Goal: Transaction & Acquisition: Purchase product/service

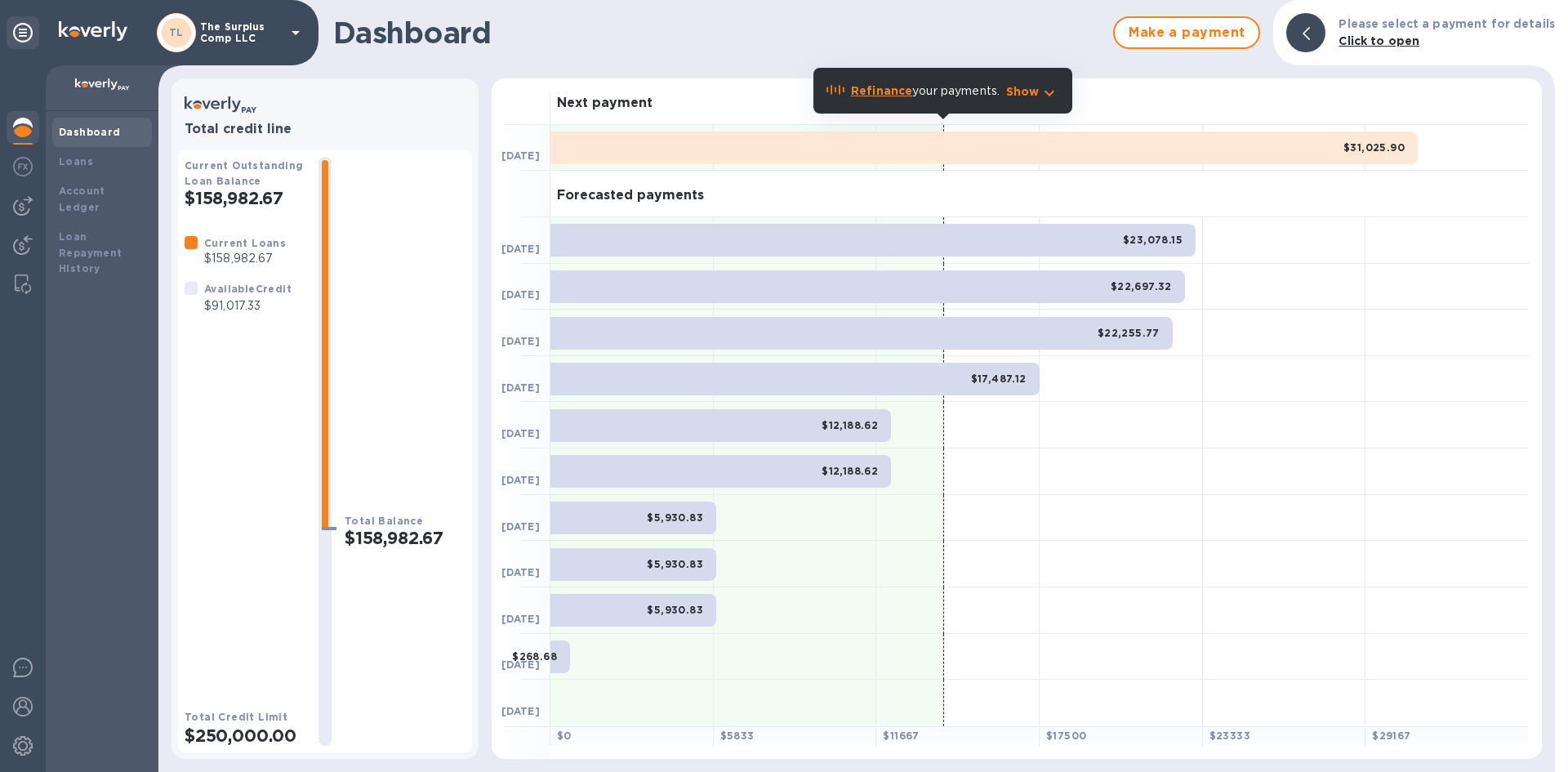
drag, startPoint x: 26, startPoint y: 203, endPoint x: 40, endPoint y: 215, distance: 18.4
click at [26, 203] on img at bounding box center [23, 206] width 20 height 20
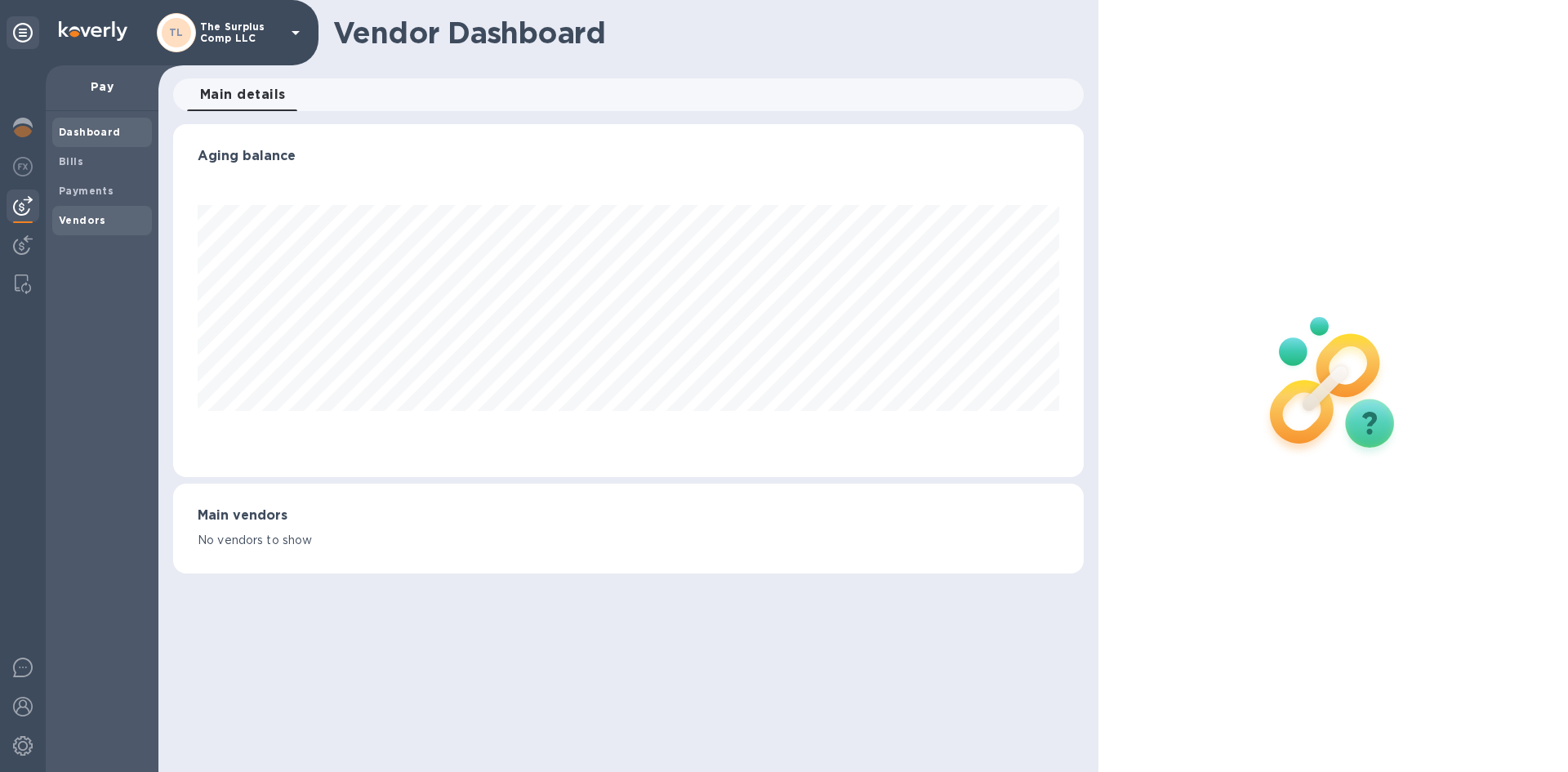
click at [78, 229] on div "Vendors" at bounding box center [102, 221] width 100 height 30
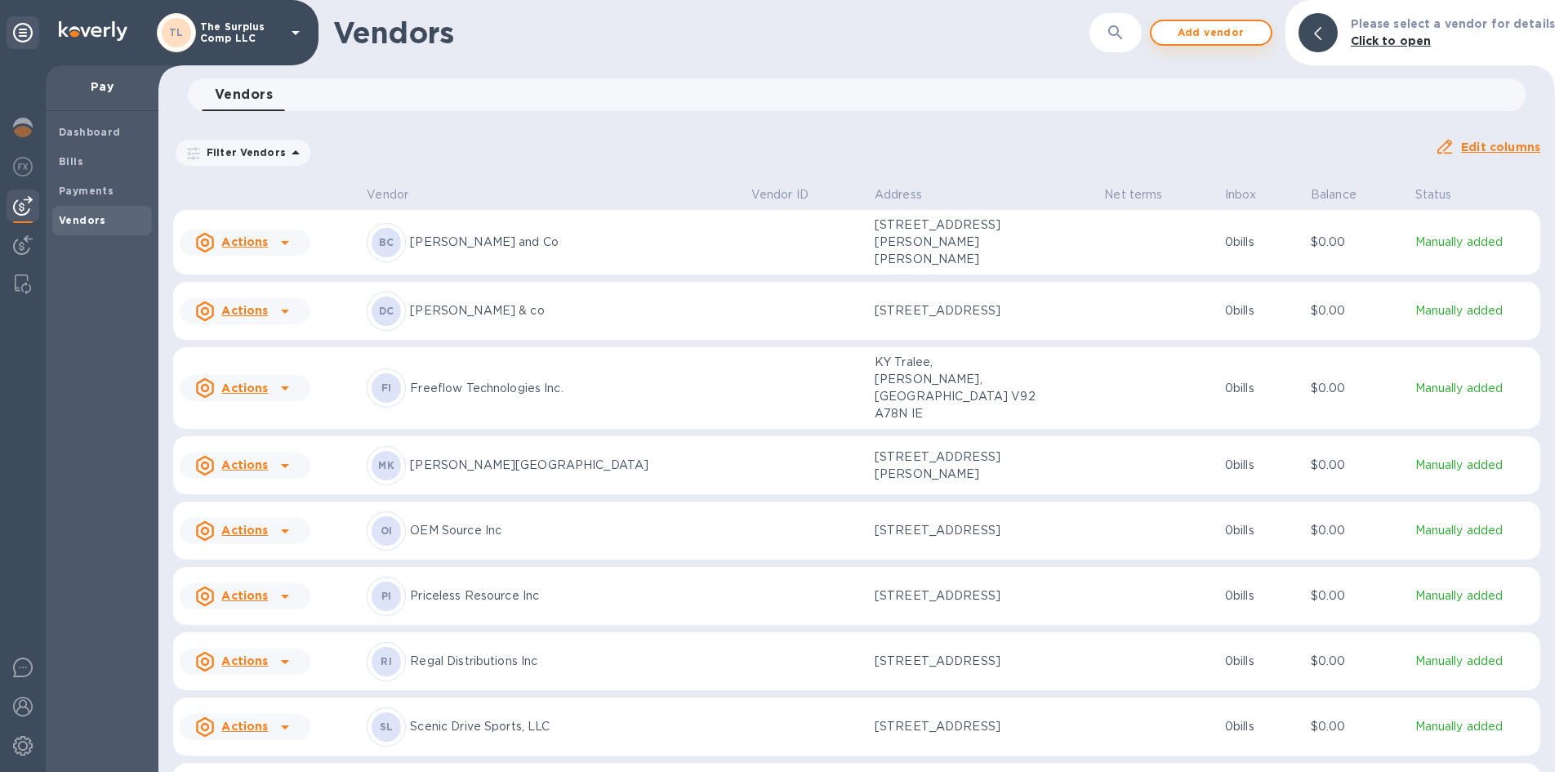
click at [1257, 27] on span "Add vendor" at bounding box center [1211, 33] width 93 height 20
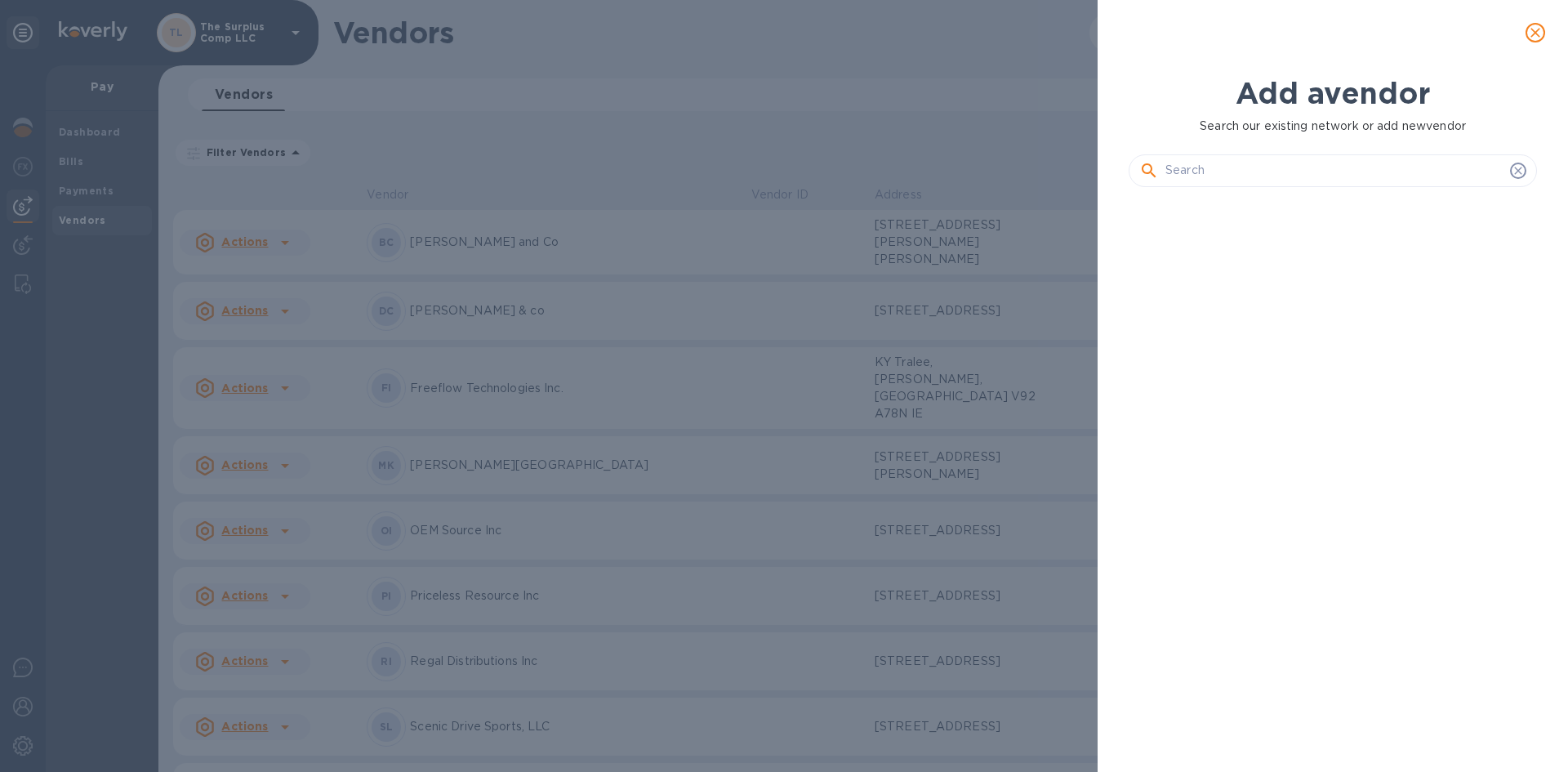
scroll to position [516, 415]
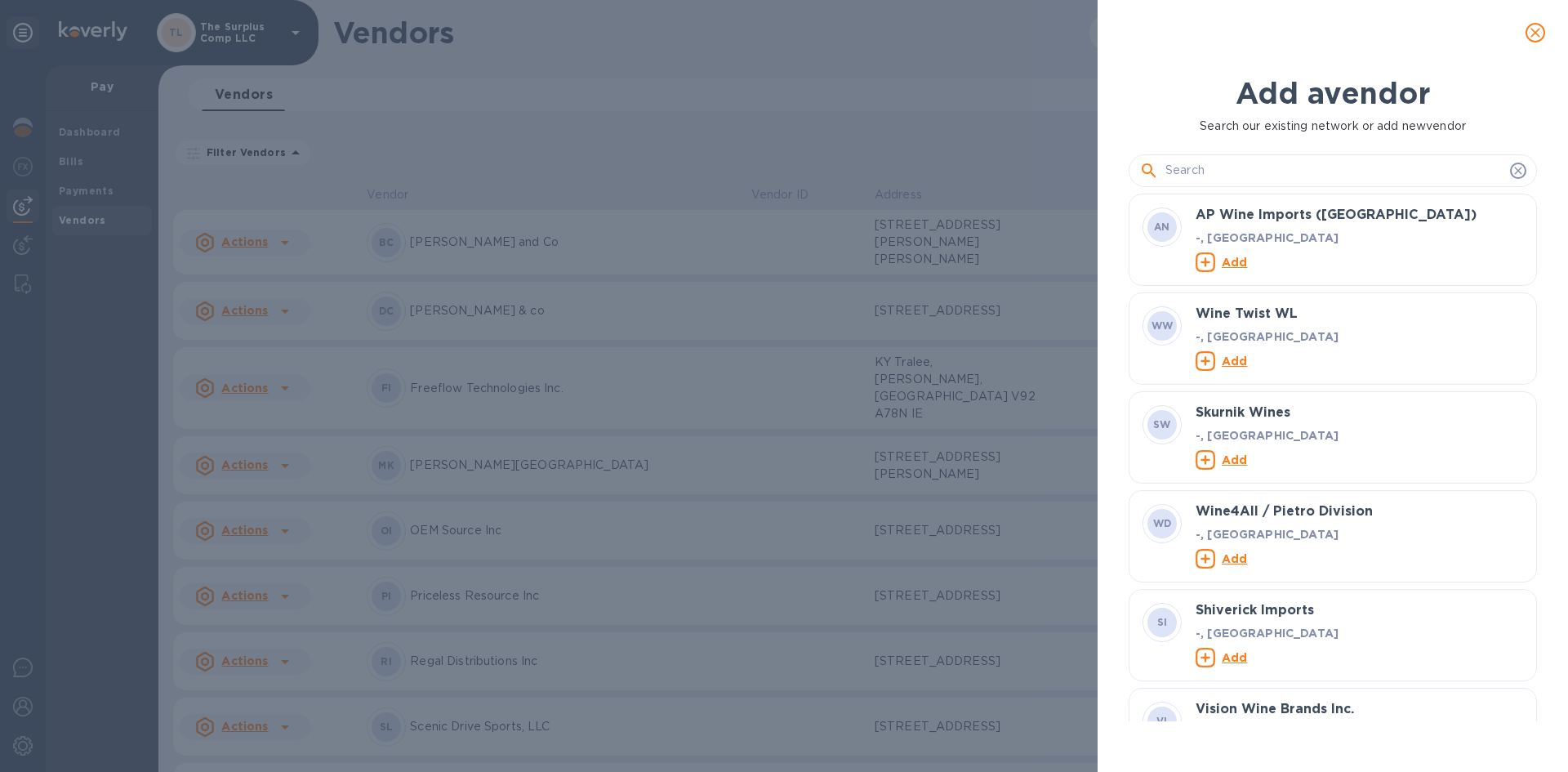
click at [1258, 168] on input "text" at bounding box center [1334, 170] width 339 height 25
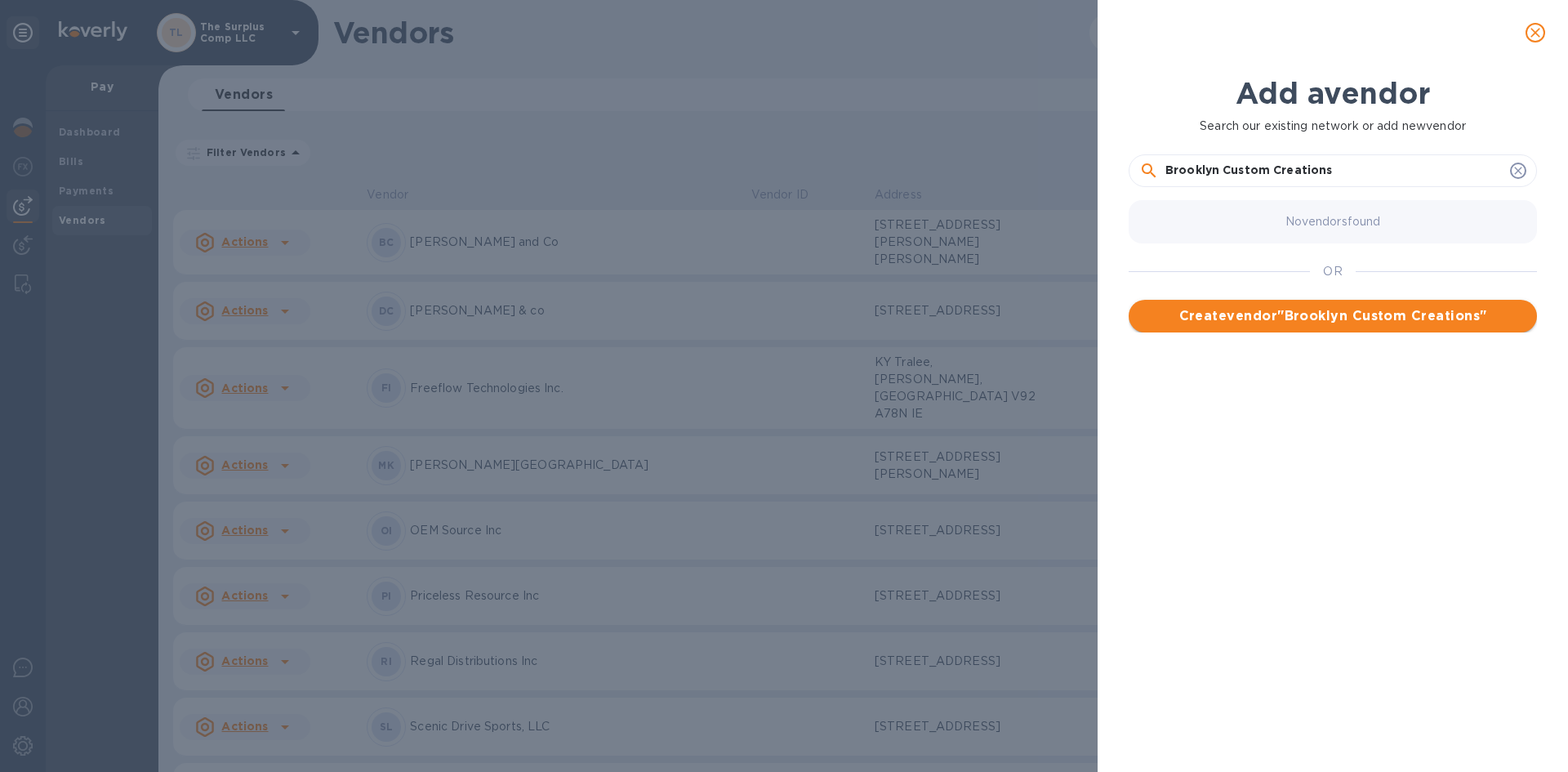
type input "Brooklyn Custom Creations"
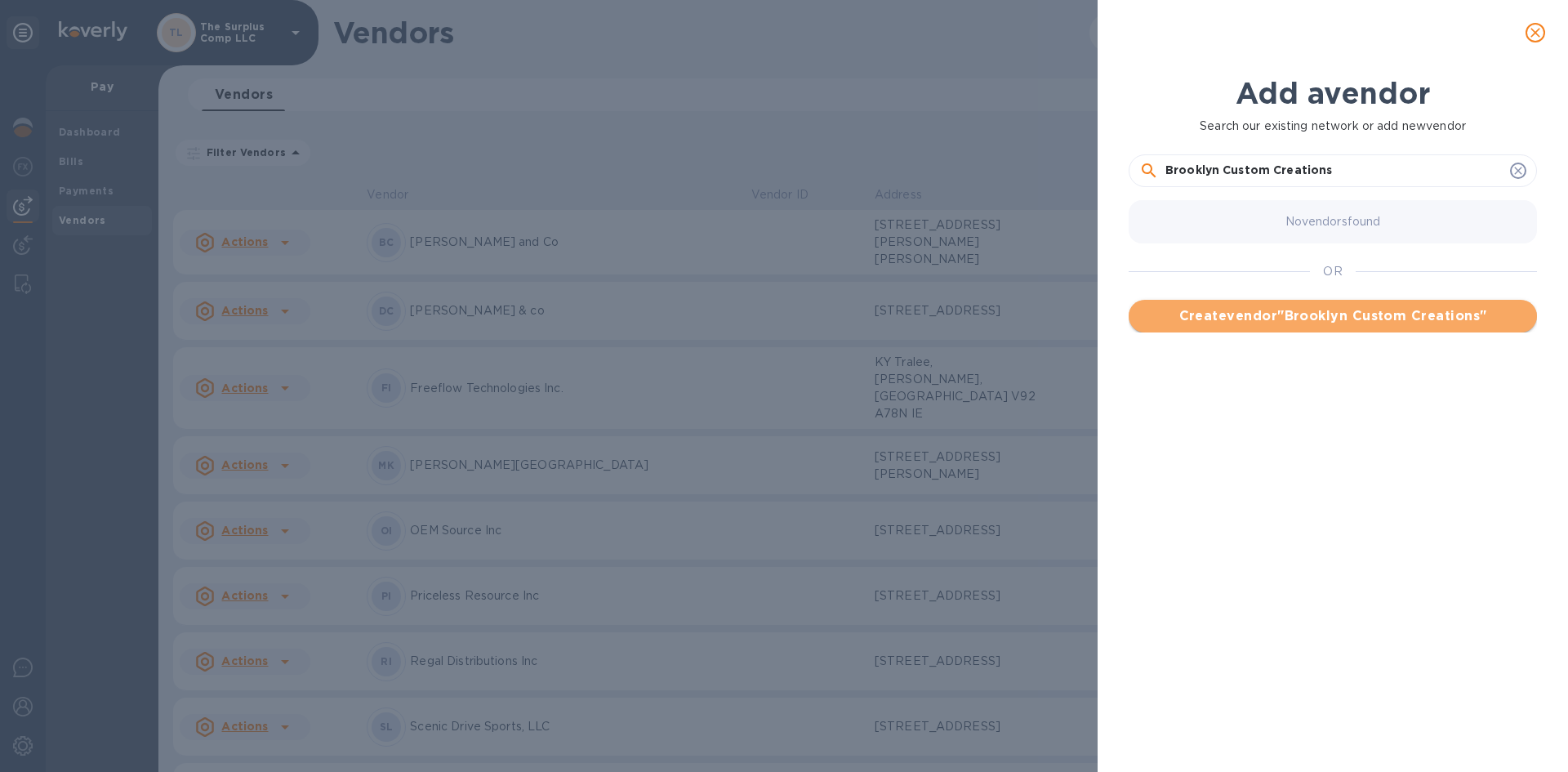
click at [1353, 302] on button "Create vendor " Brooklyn Custom Creations "" at bounding box center [1332, 316] width 408 height 33
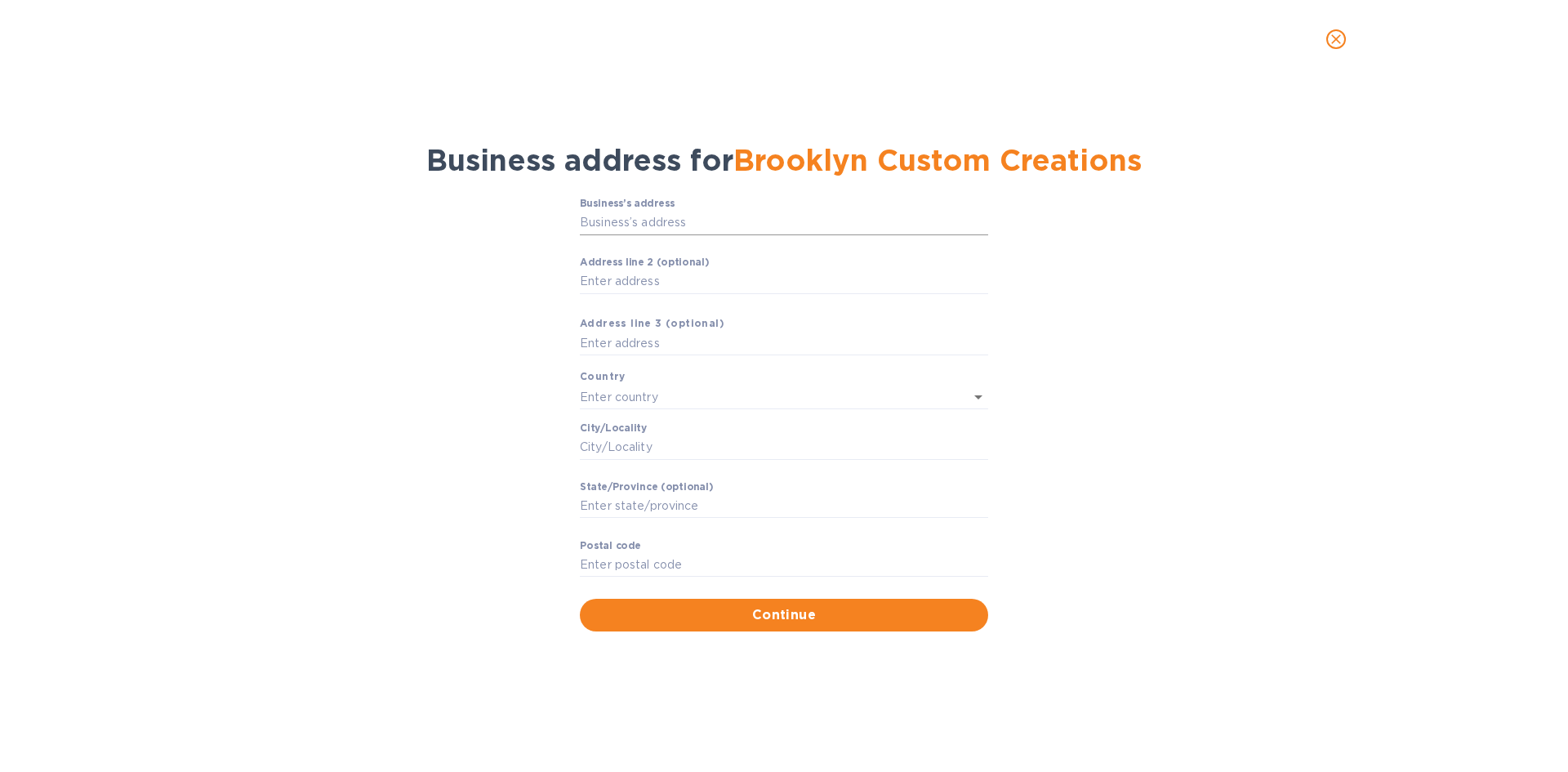
click at [700, 221] on input "Business’s аddress" at bounding box center [784, 223] width 408 height 25
click at [640, 231] on input "Business’s аddress" at bounding box center [784, 223] width 408 height 25
type input "1"
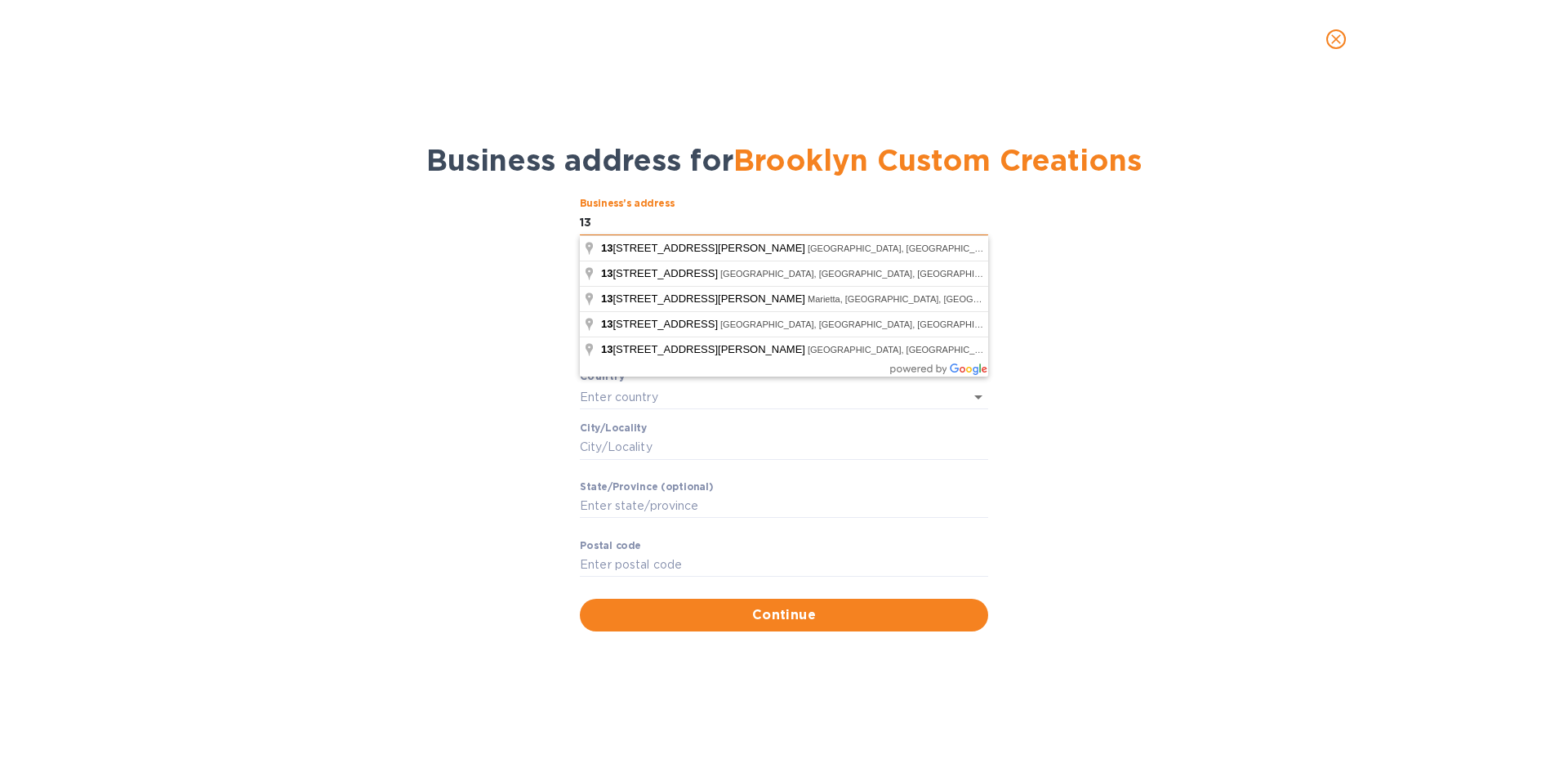
type input "1"
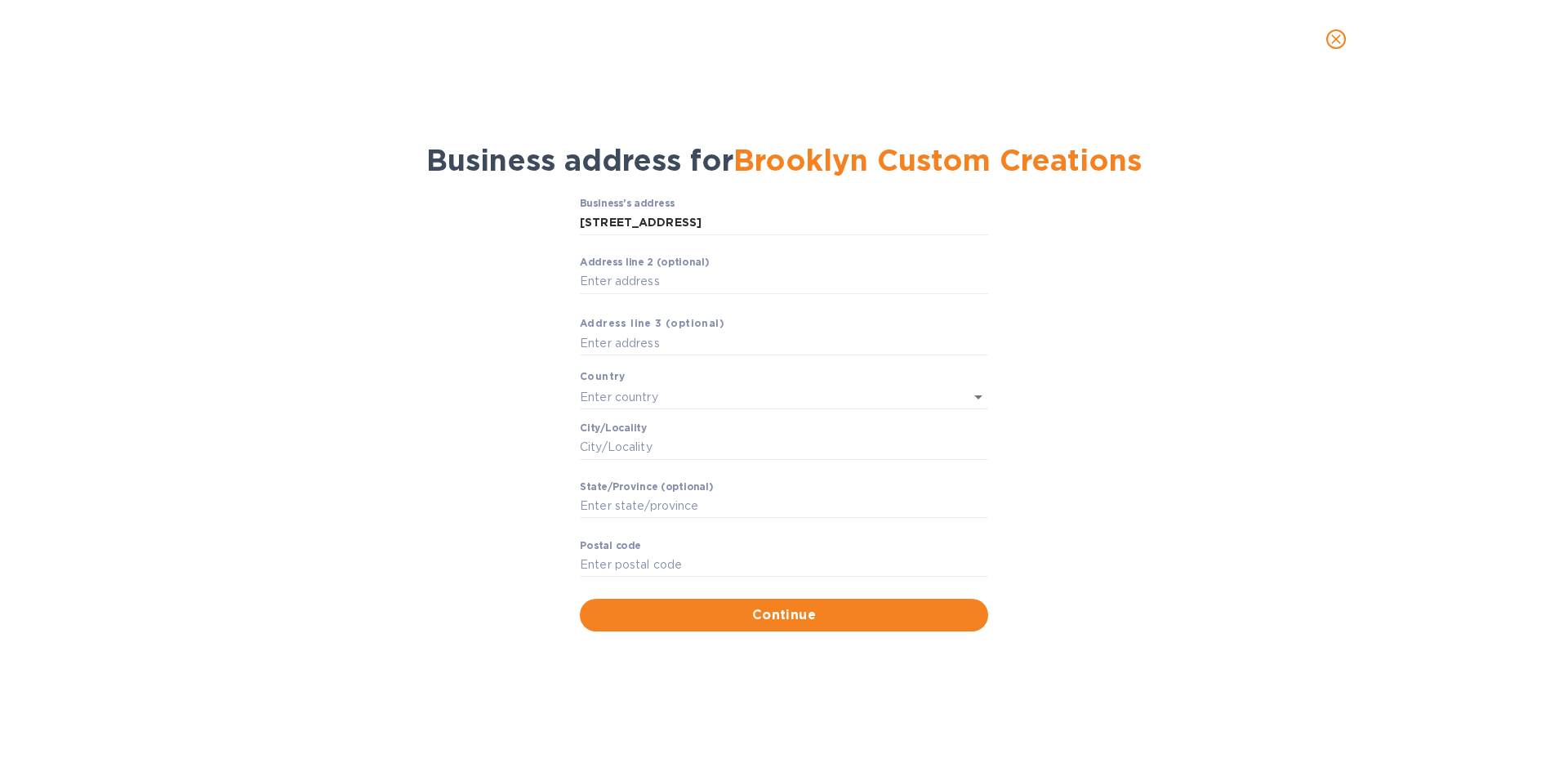
type input "[STREET_ADDRESS]"
type input "[GEOGRAPHIC_DATA]"
type input "NY"
type input "11225"
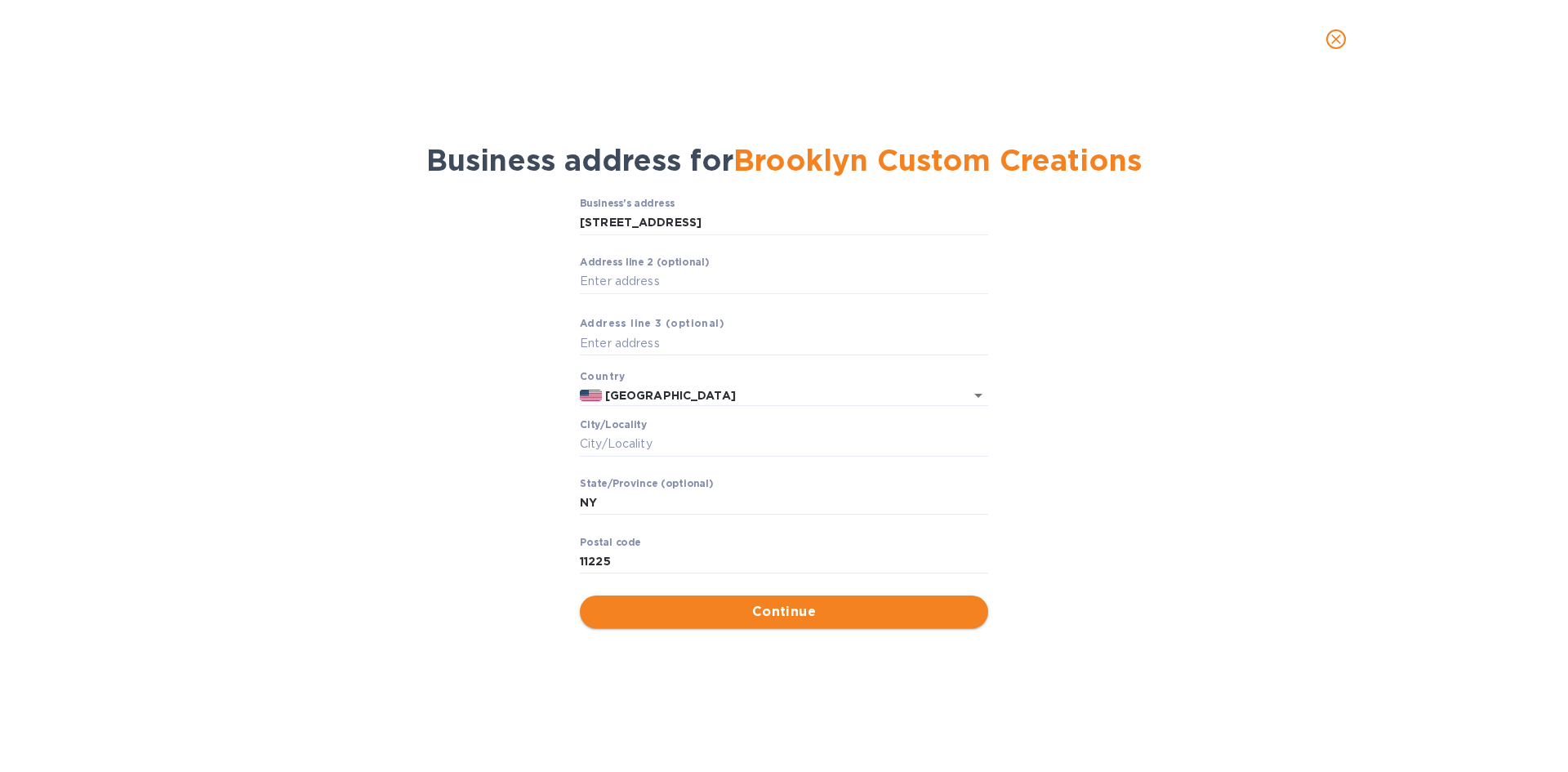
click at [790, 605] on span "Continue" at bounding box center [784, 612] width 382 height 20
drag, startPoint x: 624, startPoint y: 440, endPoint x: 632, endPoint y: 444, distance: 8.9
click at [624, 440] on input "Сity/Locаlity" at bounding box center [784, 443] width 408 height 25
type input "[GEOGRAPHIC_DATA]"
click at [843, 609] on span "Continue" at bounding box center [784, 612] width 382 height 20
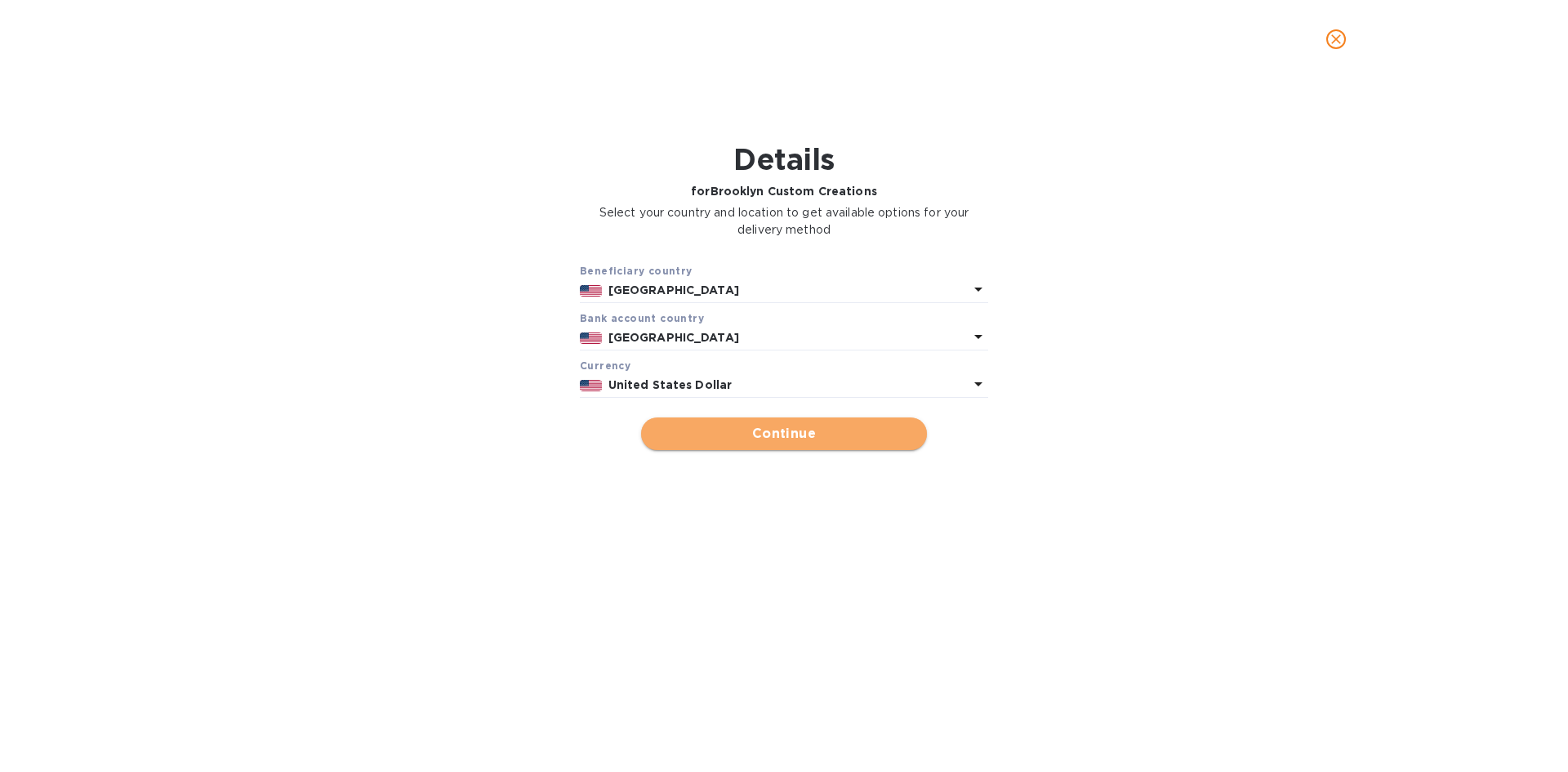
click at [765, 432] on span "Continue" at bounding box center [784, 434] width 259 height 20
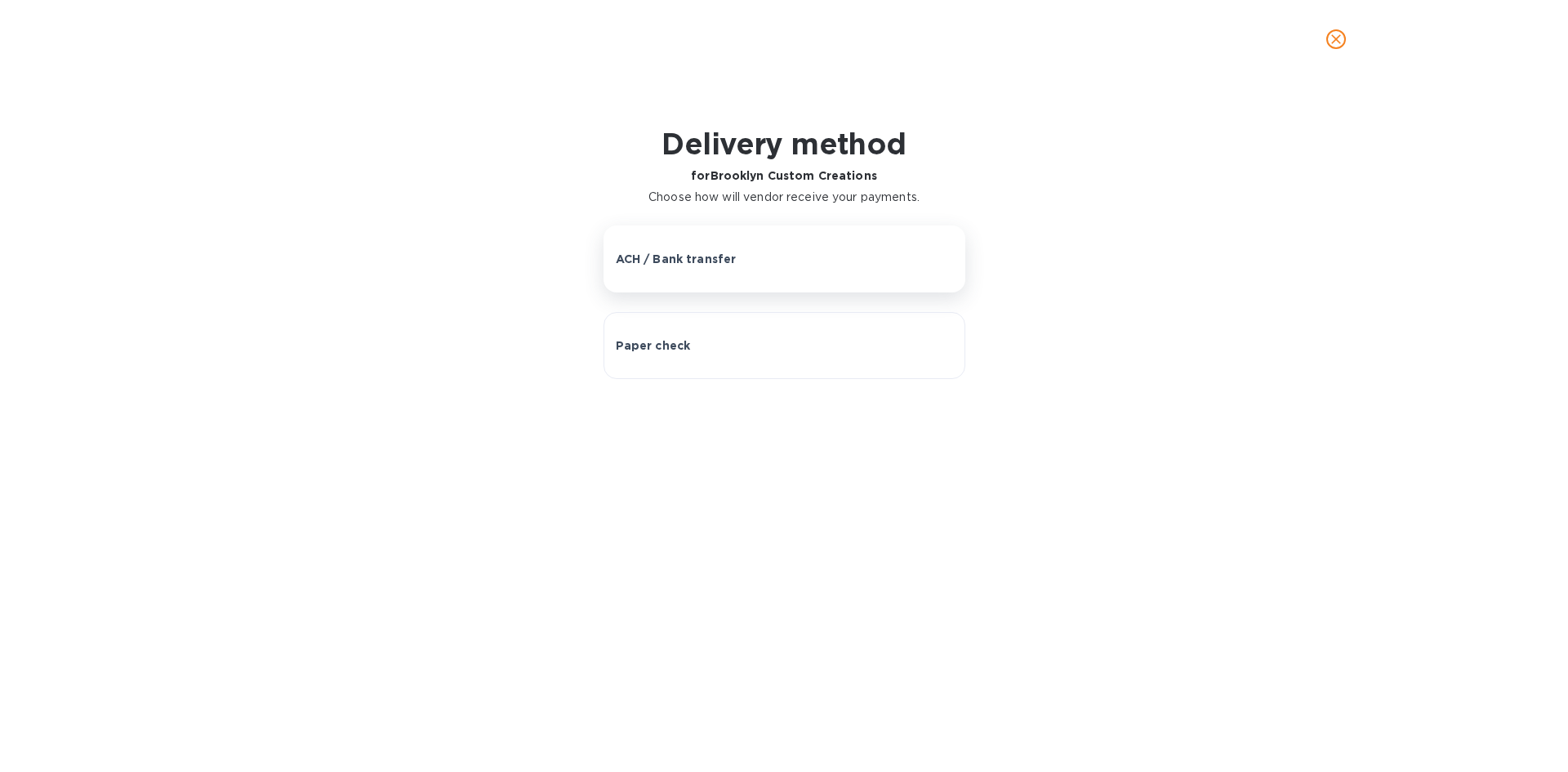
click at [767, 275] on button "ACH / Bank transfer" at bounding box center [784, 259] width 361 height 67
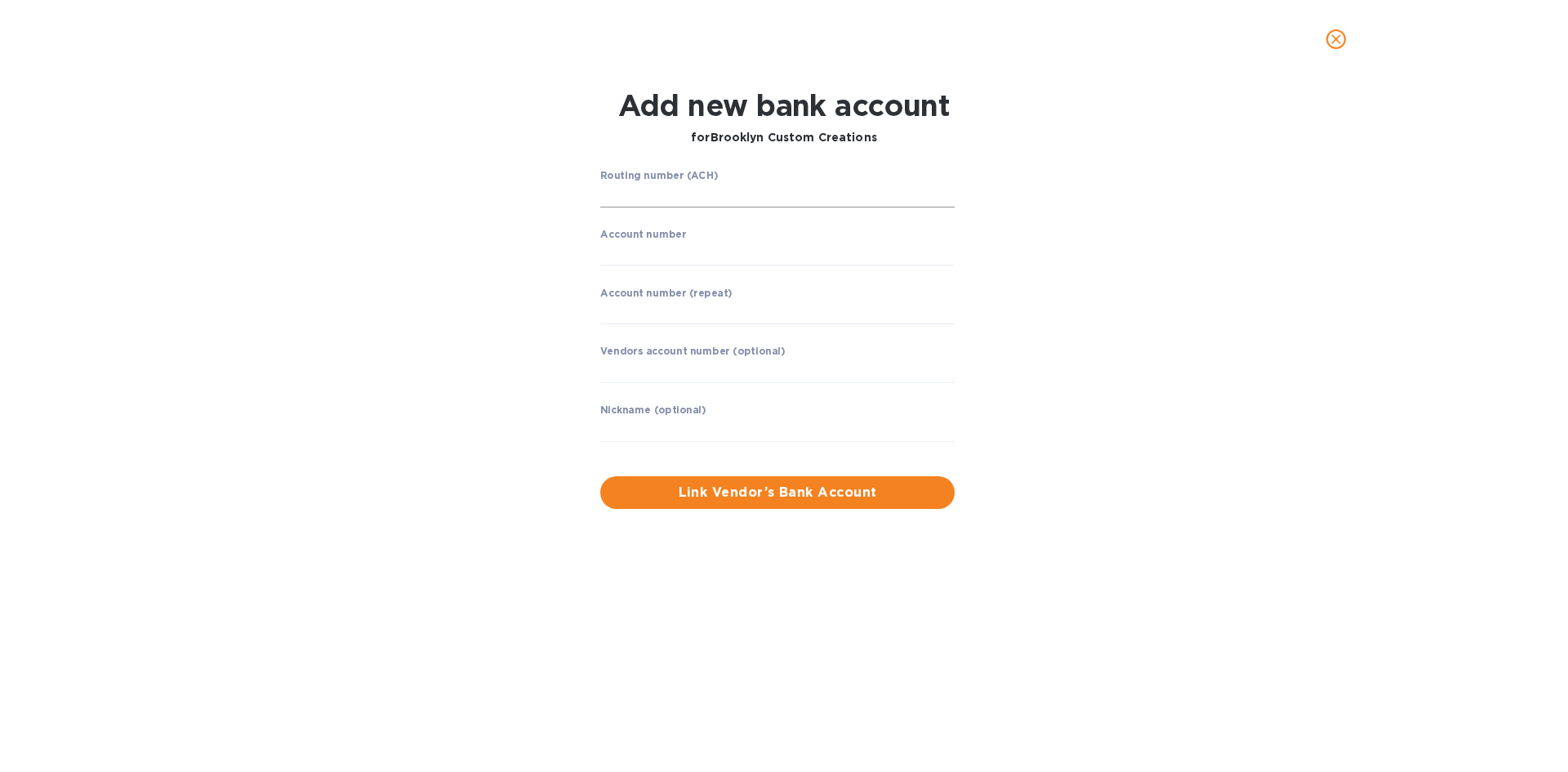
click at [664, 196] on input "string" at bounding box center [777, 195] width 354 height 25
type input "021000322"
click at [743, 241] on input "string" at bounding box center [777, 252] width 354 height 25
type input "483057875083"
click at [732, 315] on input "string" at bounding box center [777, 311] width 354 height 25
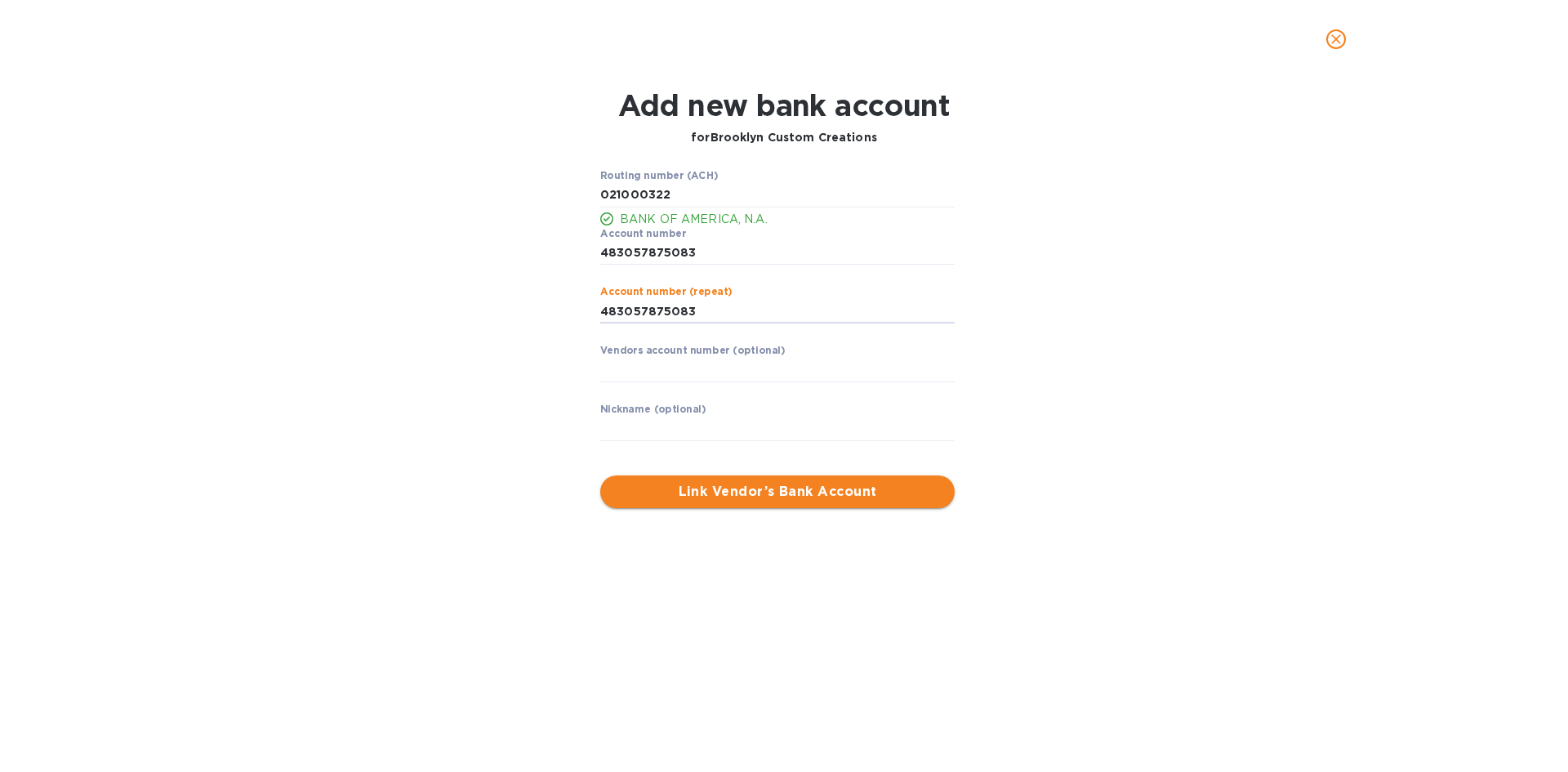
type input "483057875083"
click at [859, 500] on span "Link Vendor’s Bank Account" at bounding box center [777, 492] width 329 height 20
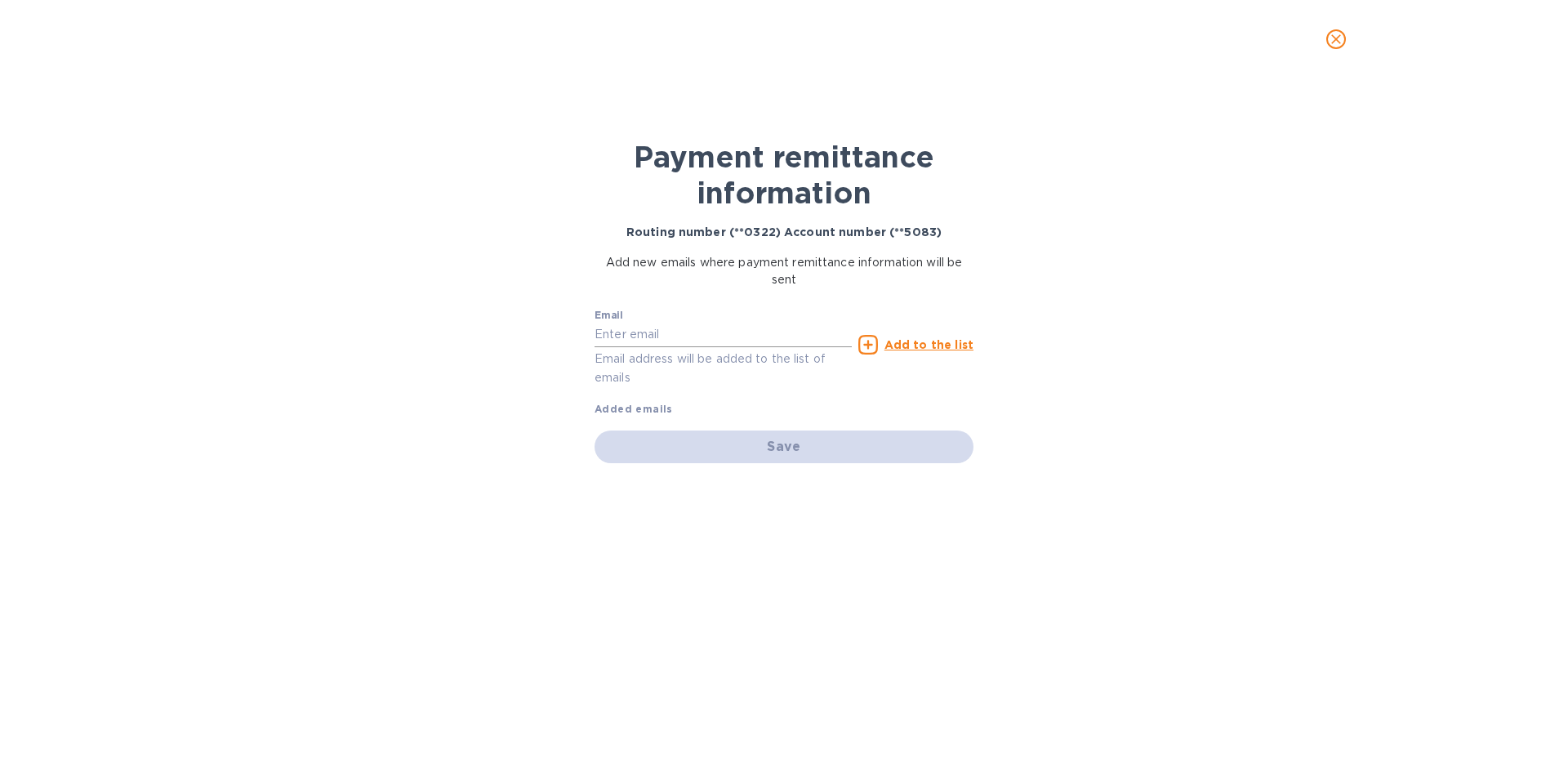
click at [729, 343] on input "text" at bounding box center [724, 335] width 257 height 25
type input "[PERSON_NAME][EMAIL_ADDRESS][DOMAIN_NAME]"
click at [762, 447] on div "Save" at bounding box center [784, 446] width 379 height 33
click at [795, 399] on div "Email [PERSON_NAME][EMAIL_ADDRESS][DOMAIN_NAME] Email address will be added to …" at bounding box center [784, 358] width 379 height 116
click at [931, 338] on u "Add to the list" at bounding box center [929, 344] width 89 height 13
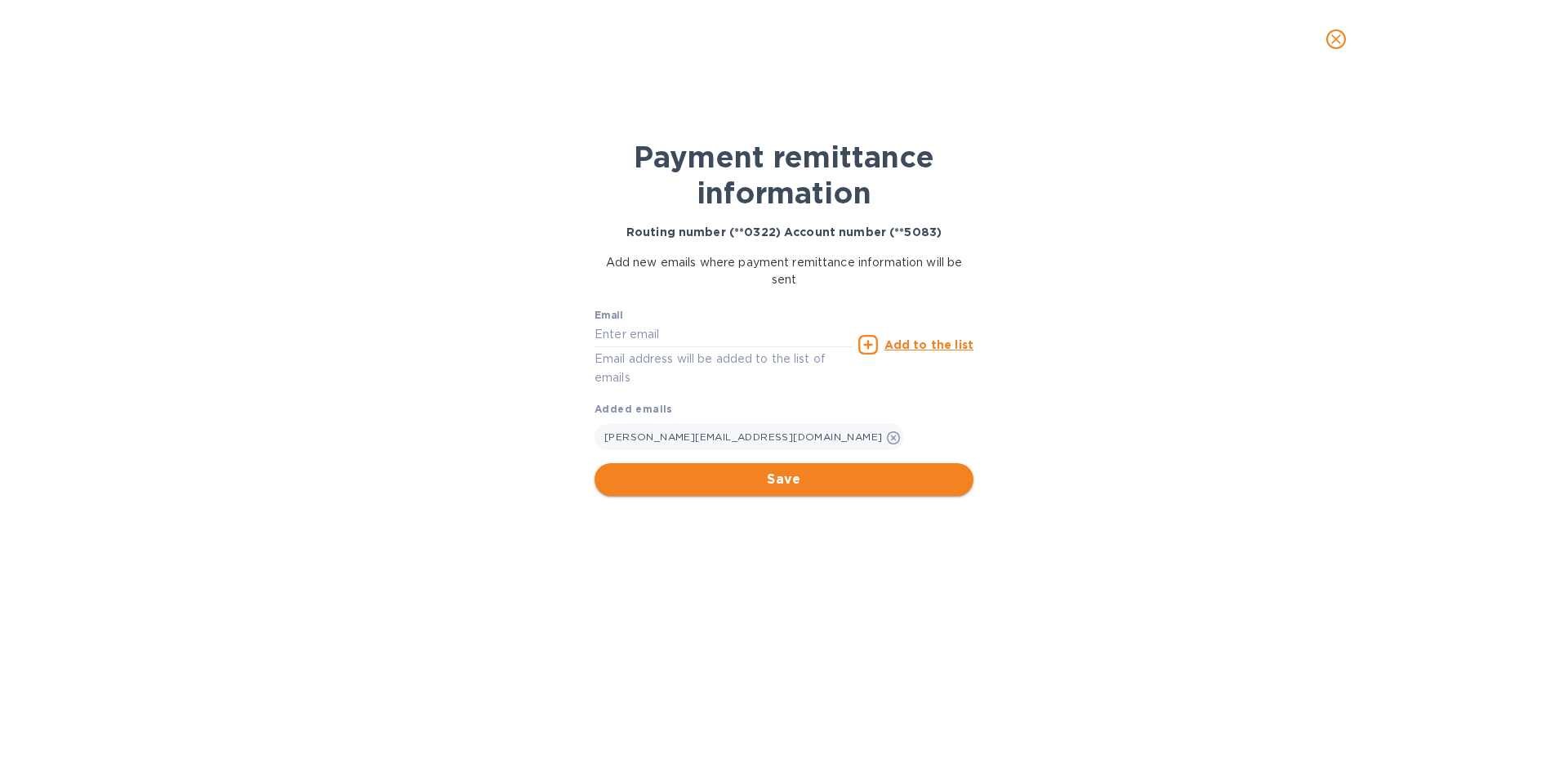
click at [852, 466] on button "Save" at bounding box center [784, 479] width 379 height 33
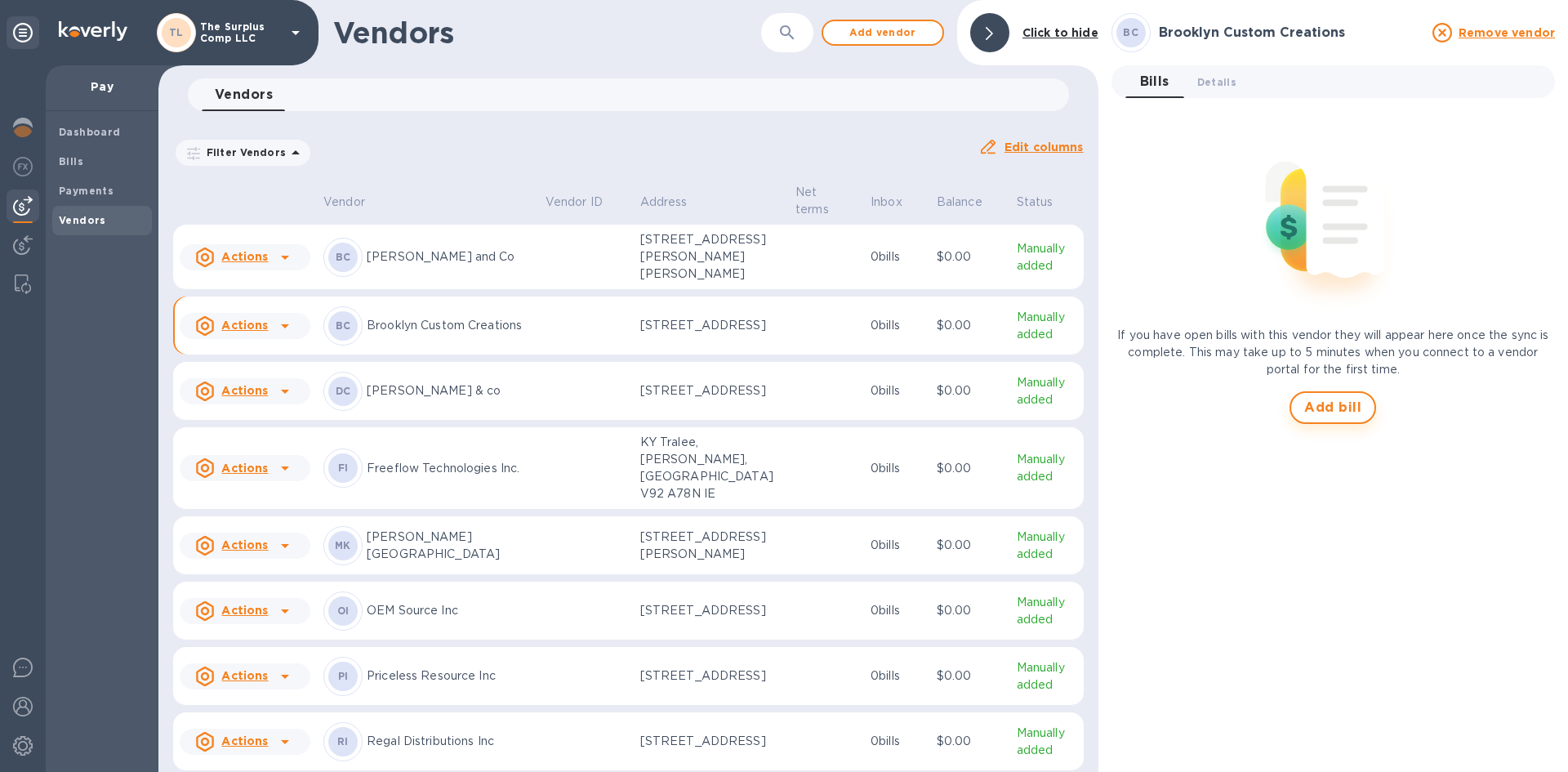
click at [1338, 399] on span "Add bill" at bounding box center [1332, 408] width 57 height 20
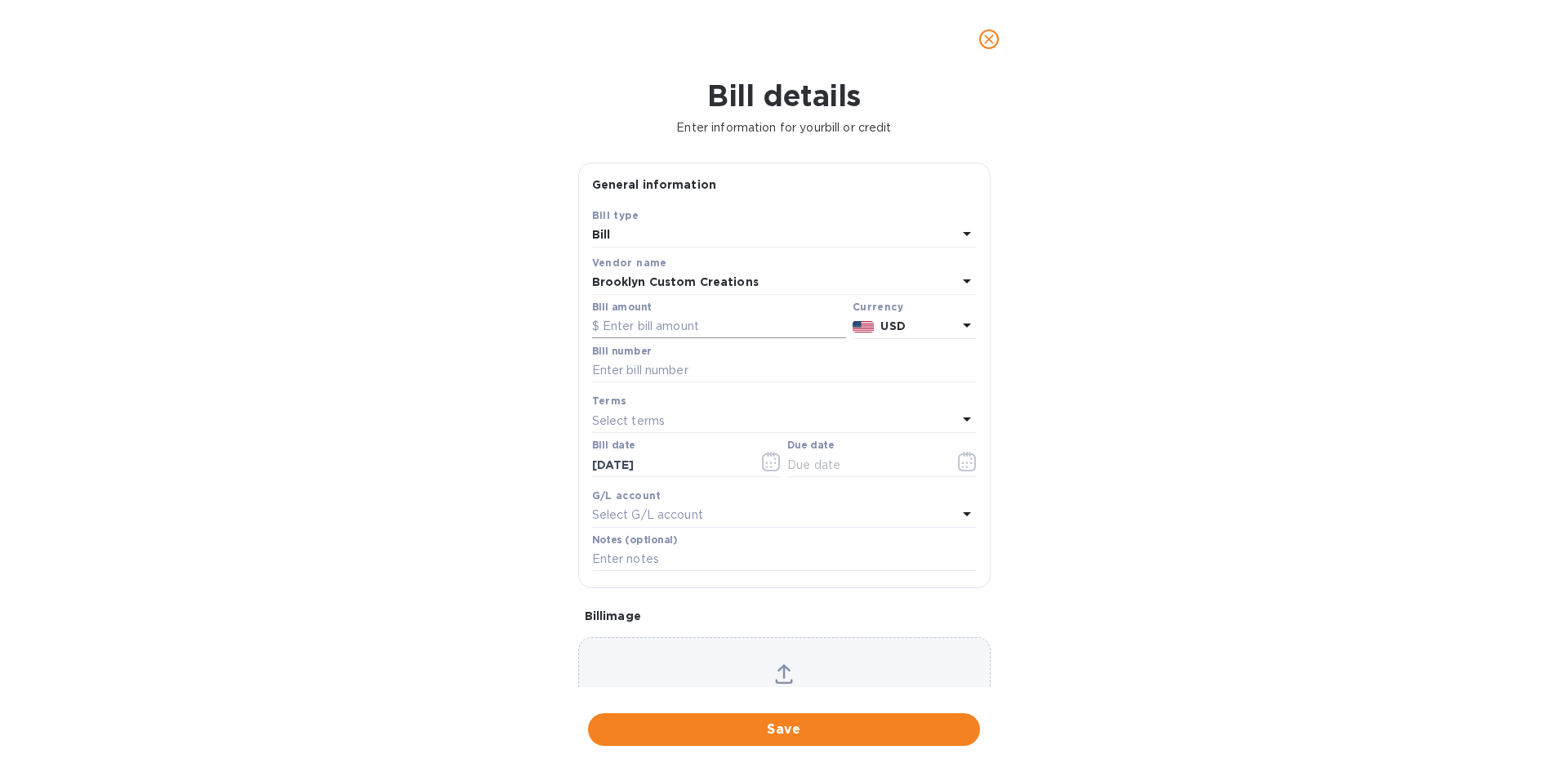
click at [693, 331] on input "text" at bounding box center [719, 327] width 254 height 25
type input "98,340"
click at [701, 369] on input "text" at bounding box center [784, 370] width 385 height 25
click at [752, 366] on input "text" at bounding box center [784, 370] width 385 height 25
type input "TSC03"
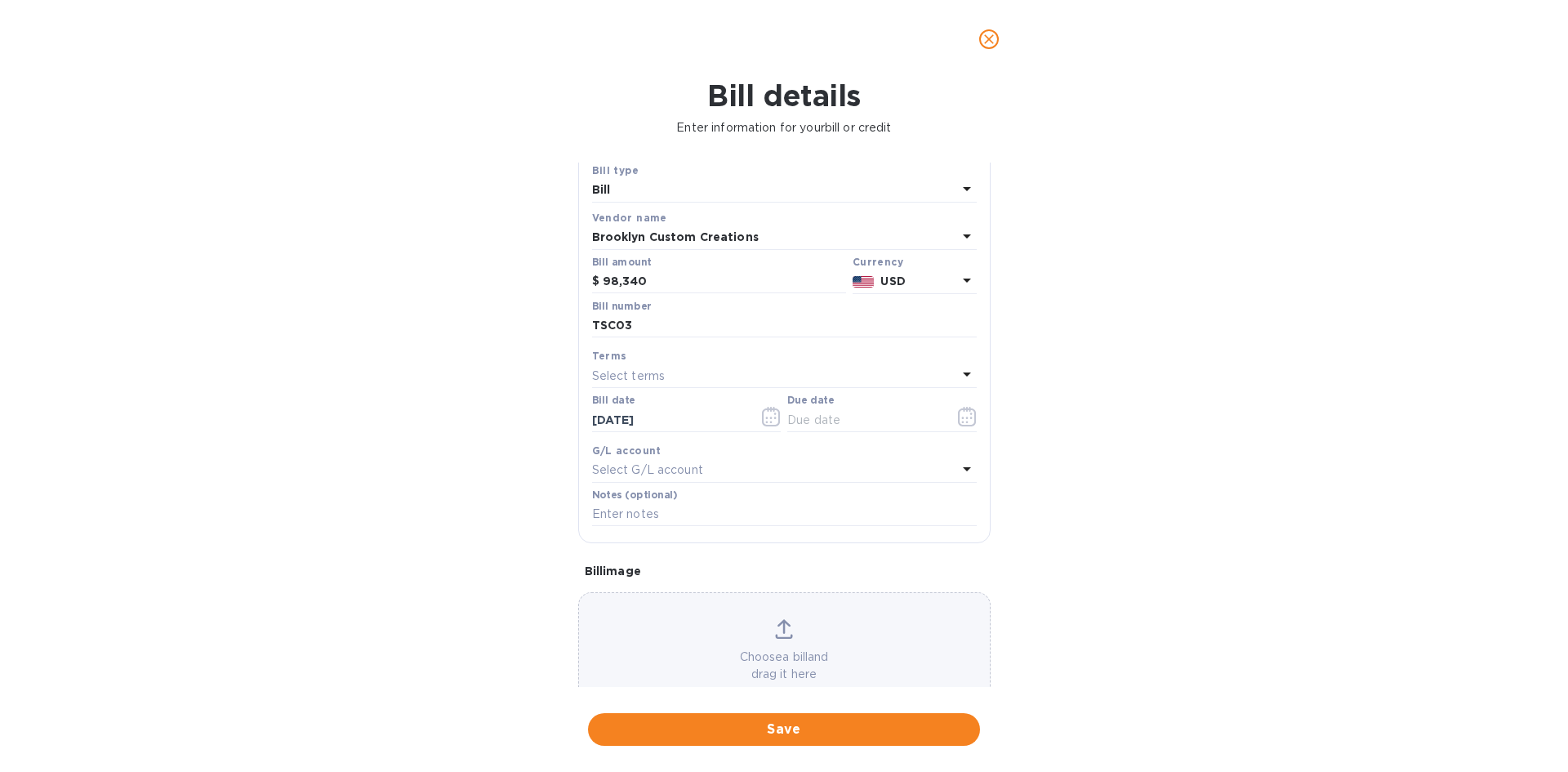
scroll to position [87, 0]
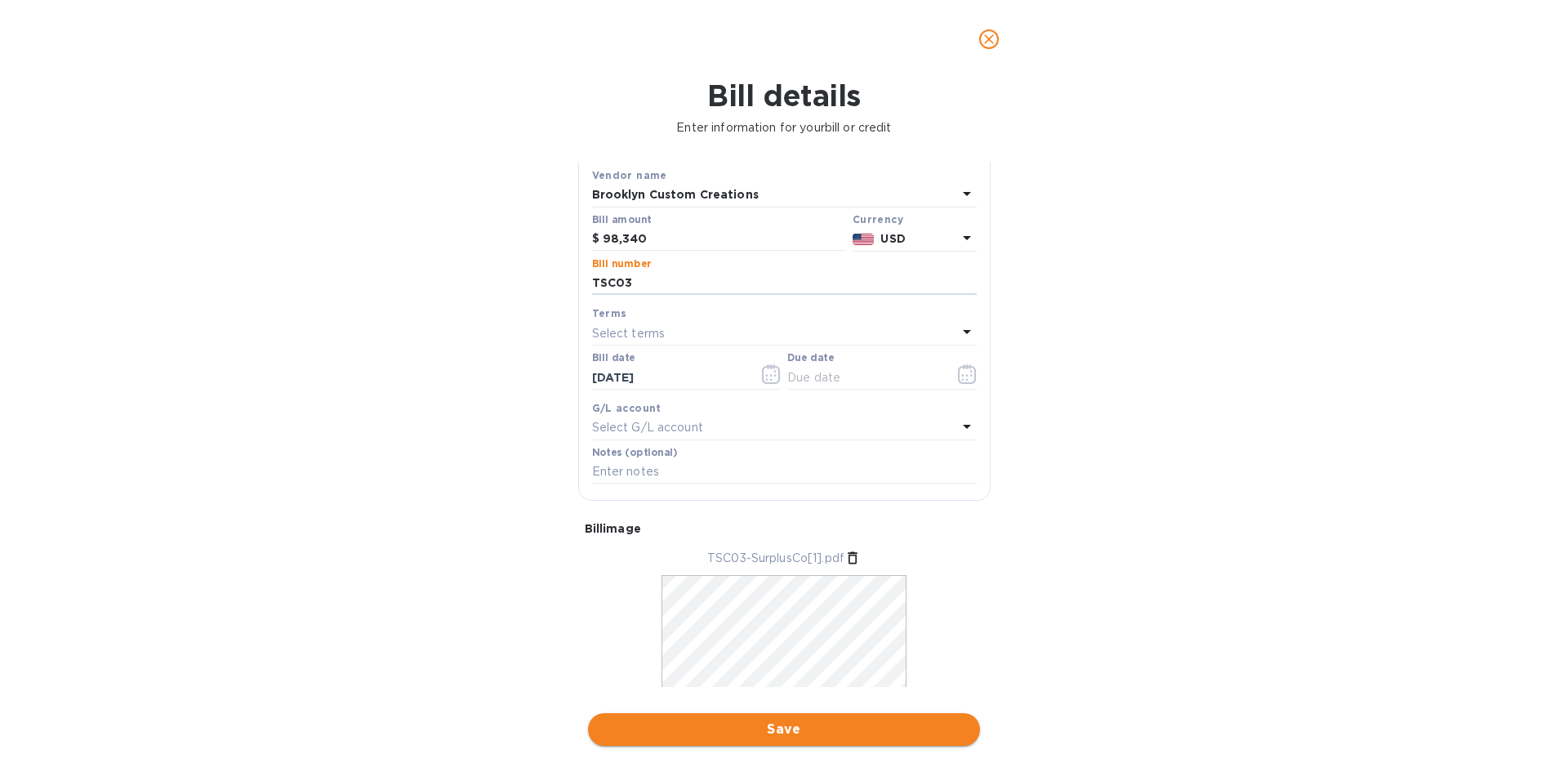
click at [857, 730] on span "Save" at bounding box center [784, 729] width 366 height 20
click at [958, 370] on icon "button" at bounding box center [967, 374] width 19 height 20
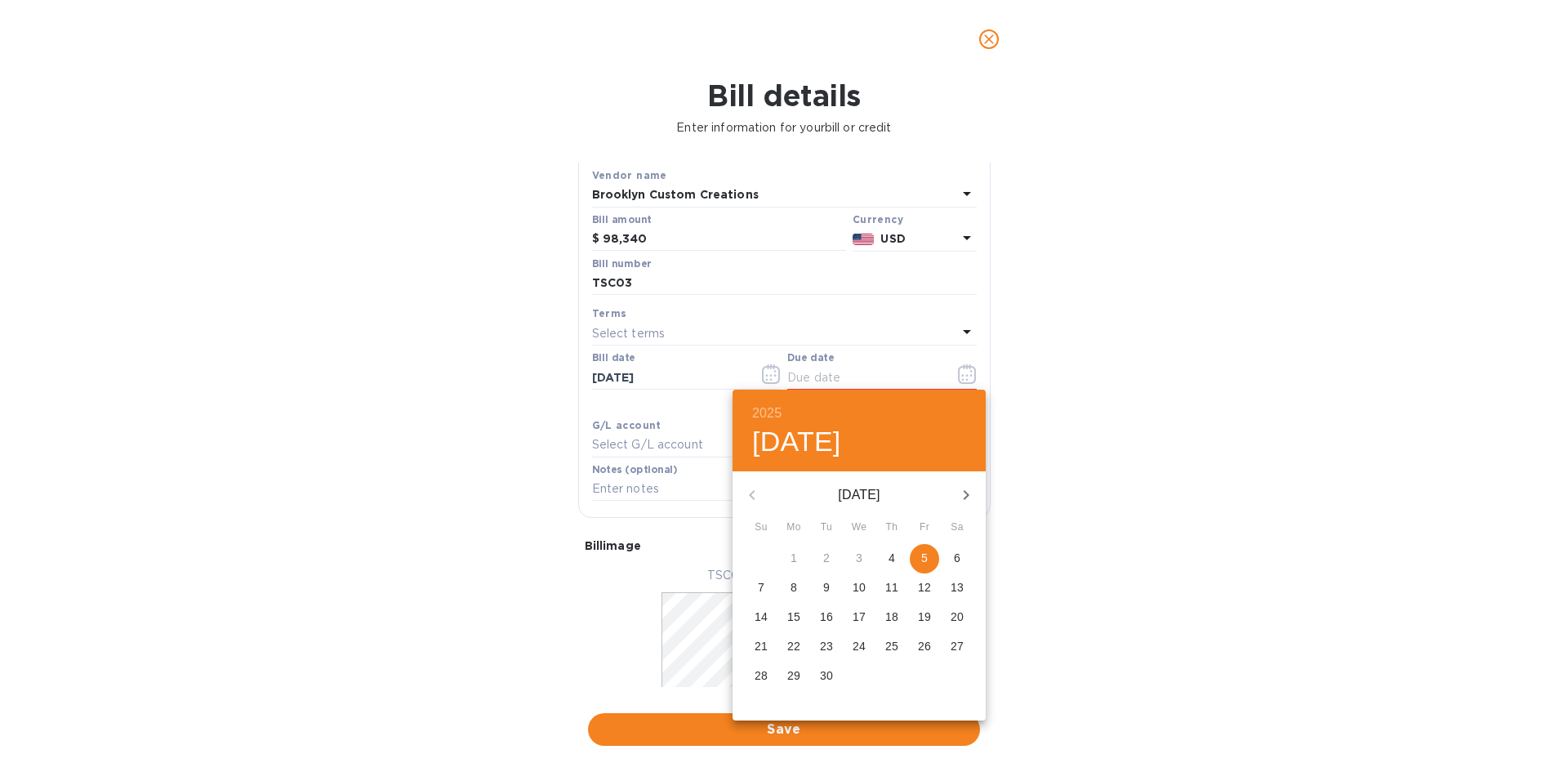
click at [926, 552] on p "5" at bounding box center [924, 557] width 7 height 16
type input "[DATE]"
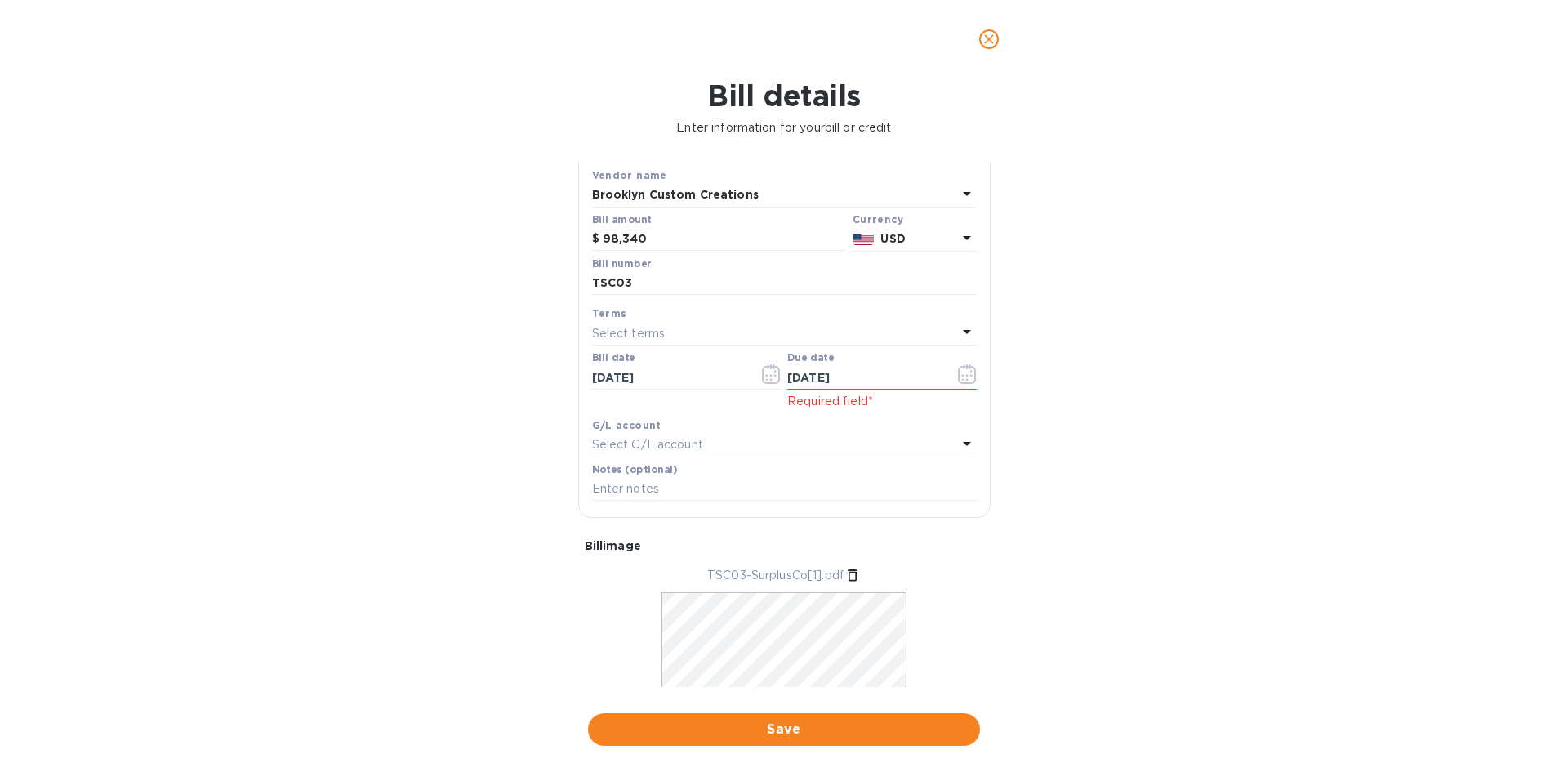
click at [874, 725] on span "Save" at bounding box center [784, 729] width 366 height 20
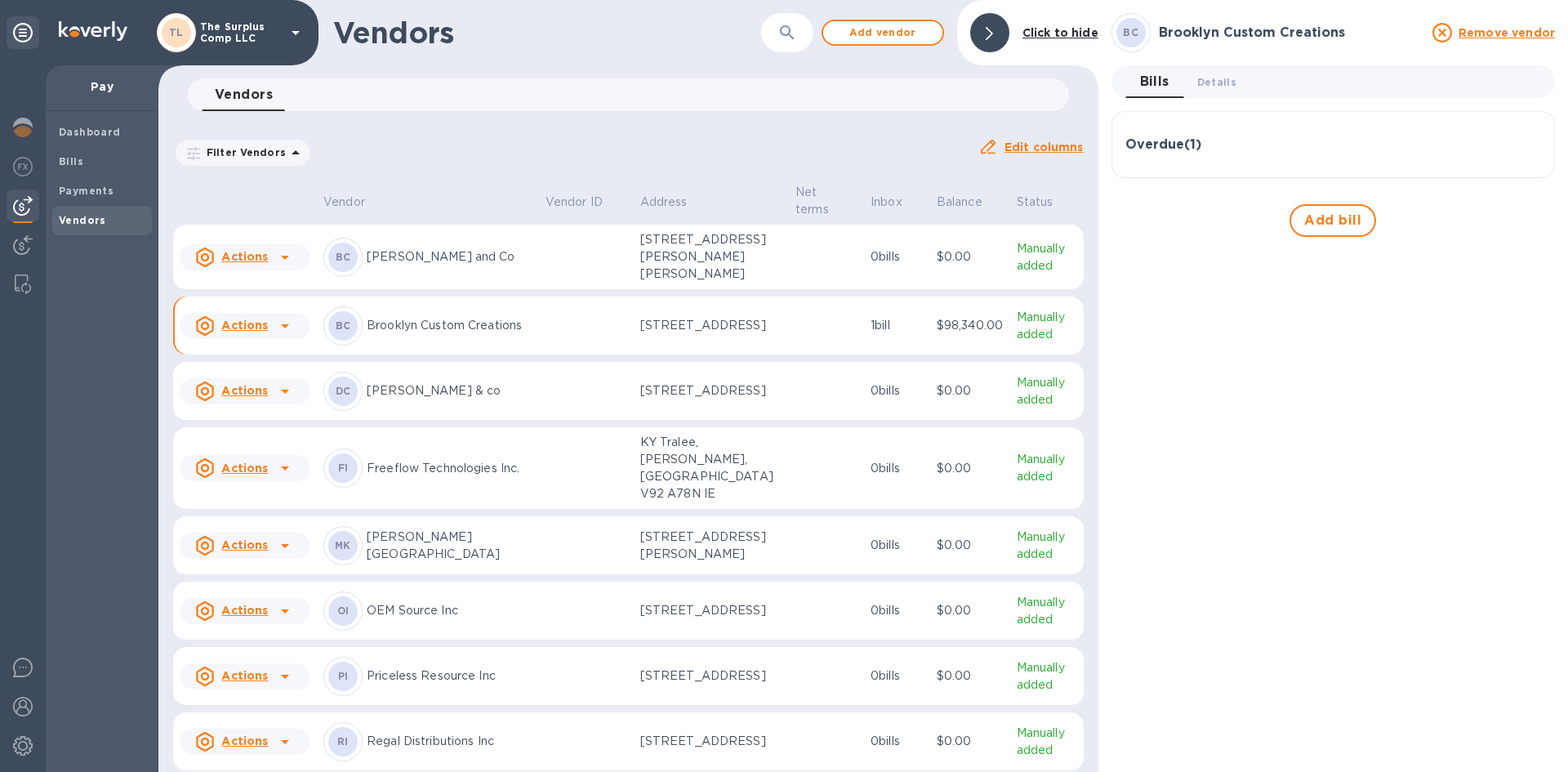
click at [1268, 141] on div "Overdue ( 1 )" at bounding box center [1333, 145] width 416 height 16
drag, startPoint x: 91, startPoint y: 164, endPoint x: 128, endPoint y: 169, distance: 37.3
click at [96, 164] on span "Bills" at bounding box center [101, 161] width 86 height 16
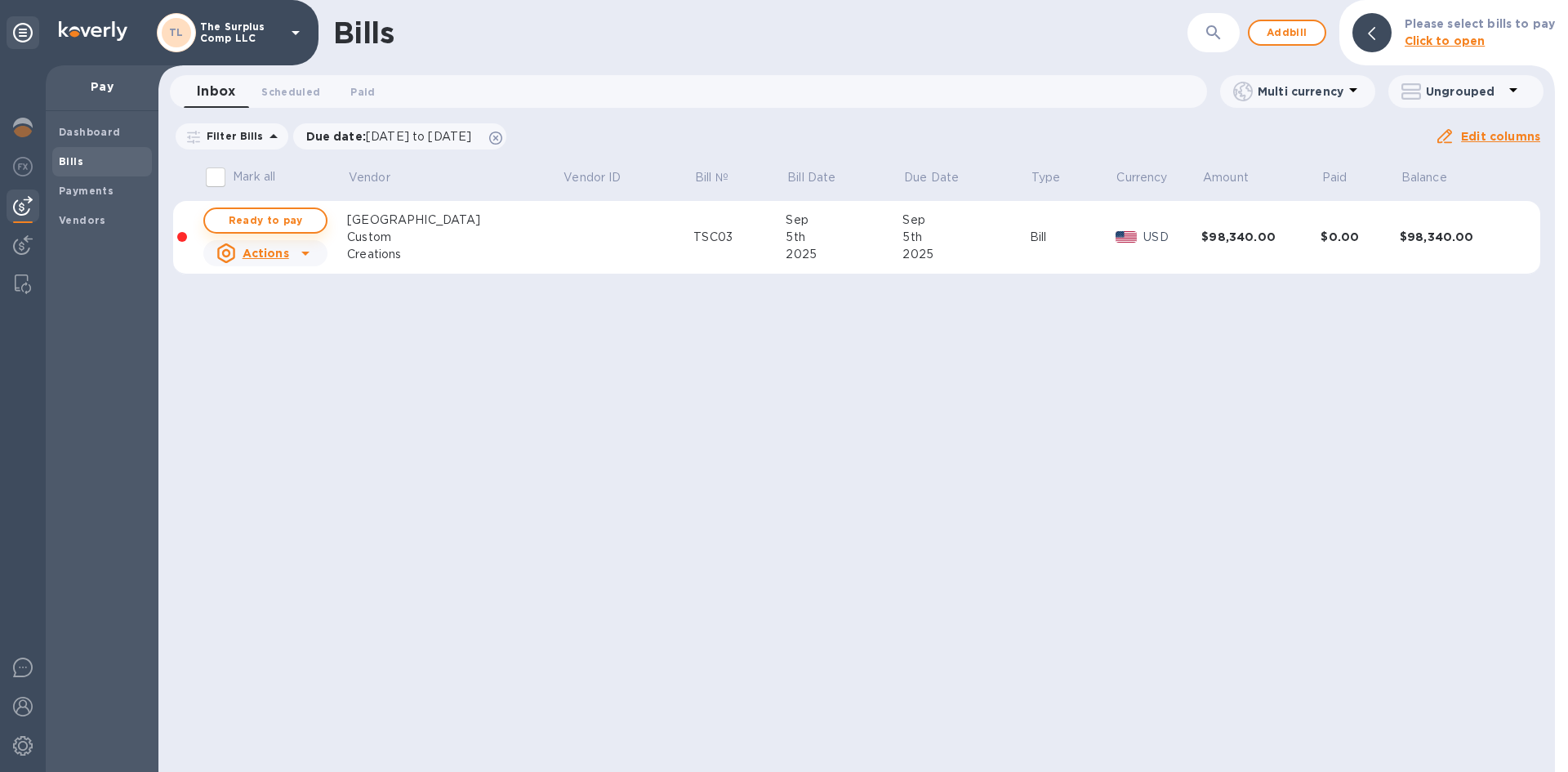
click at [249, 216] on span "Ready to pay" at bounding box center [265, 221] width 95 height 20
checkbox input "true"
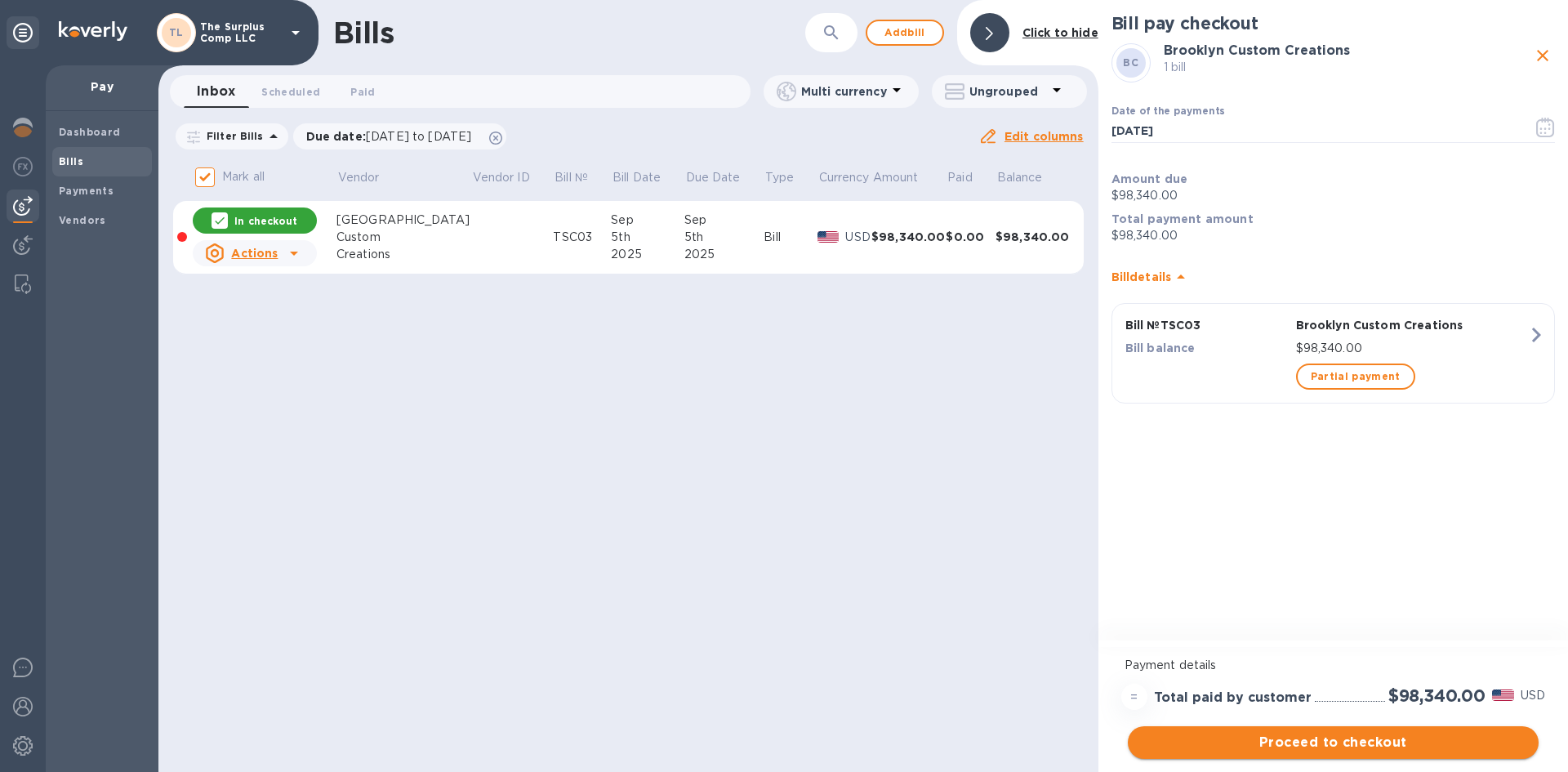
click at [1395, 739] on span "Proceed to checkout" at bounding box center [1332, 742] width 385 height 20
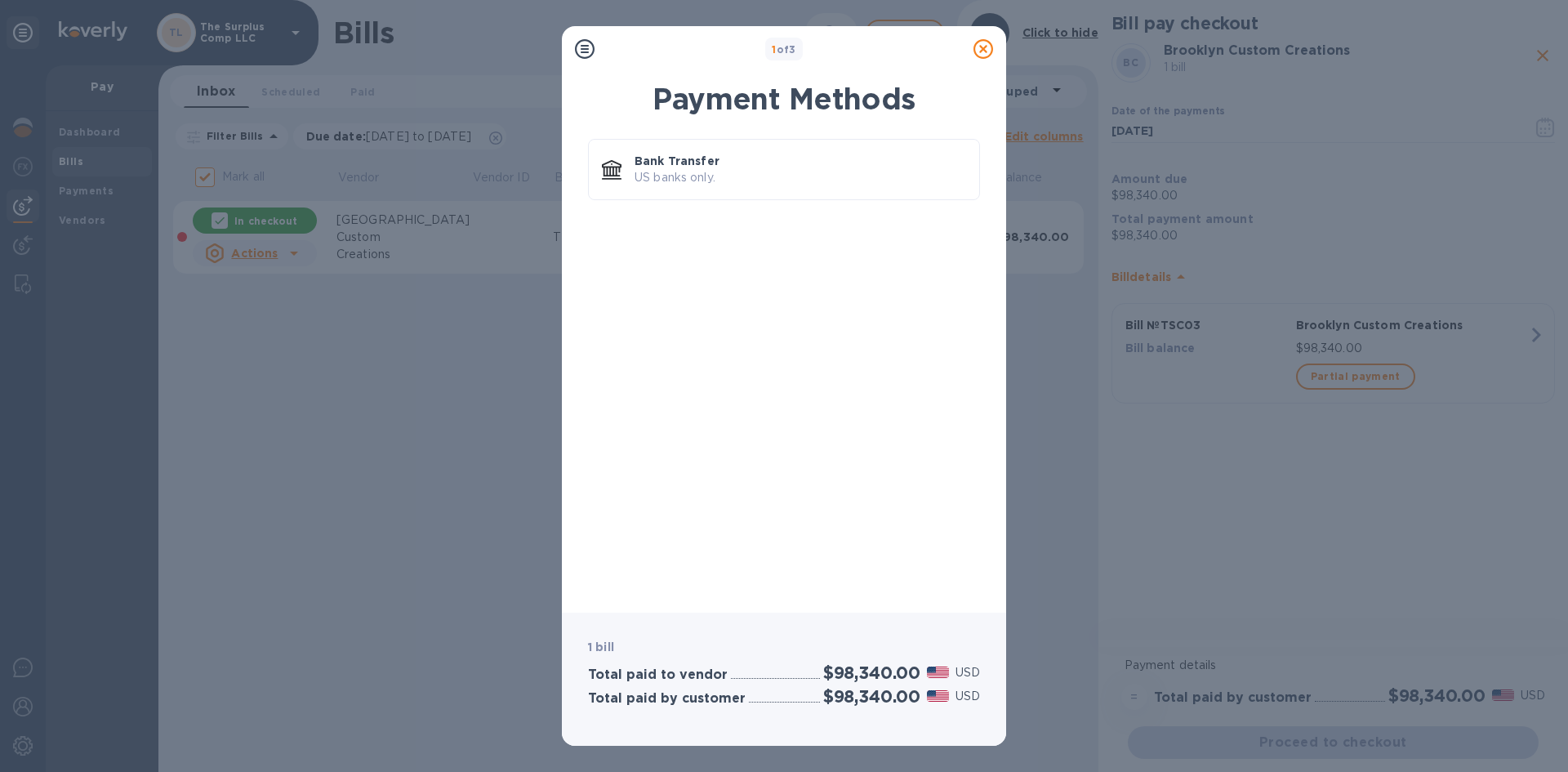
click at [981, 48] on icon at bounding box center [983, 49] width 20 height 20
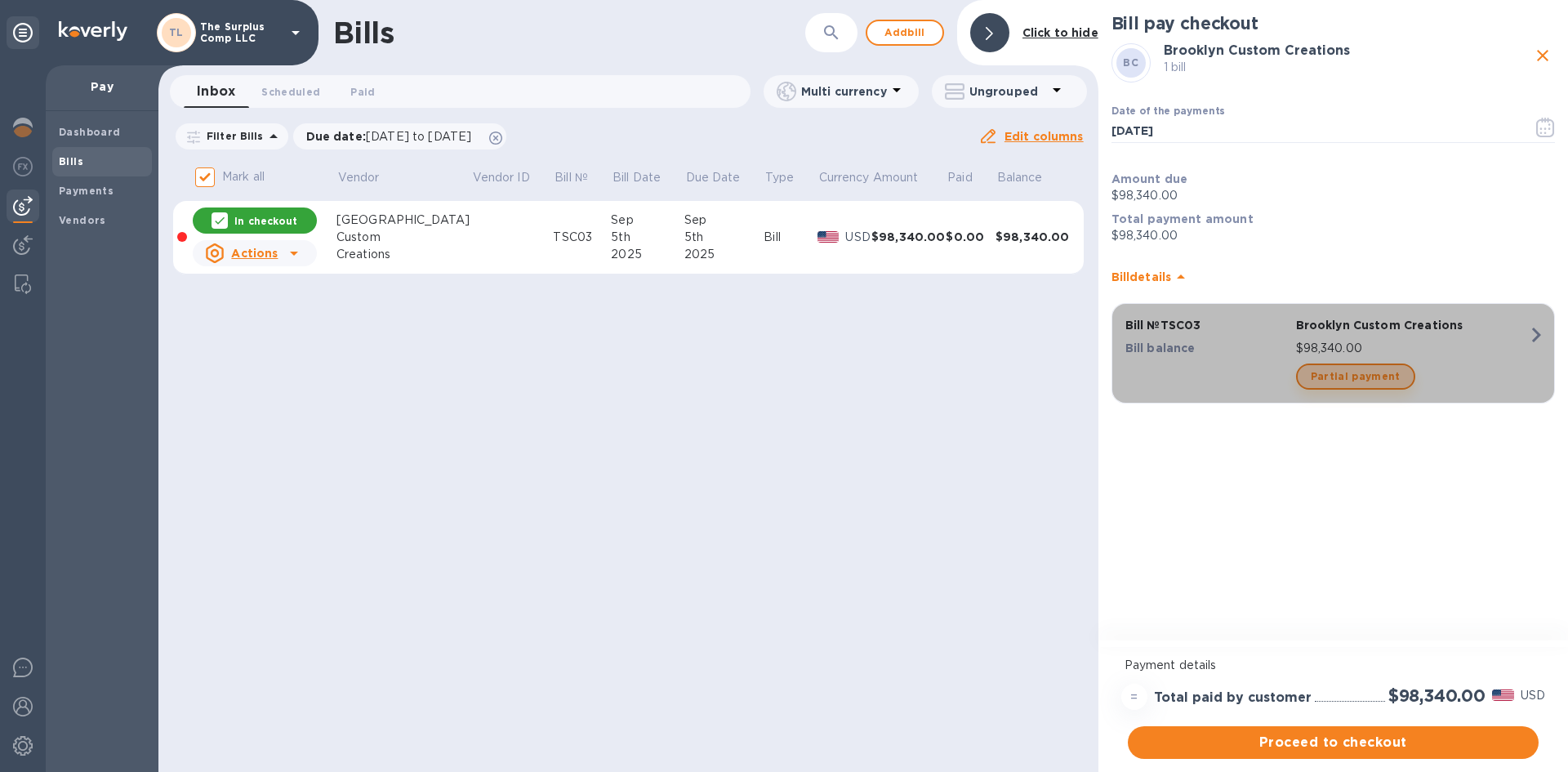
click at [1372, 374] on span "Partial payment" at bounding box center [1355, 376] width 90 height 20
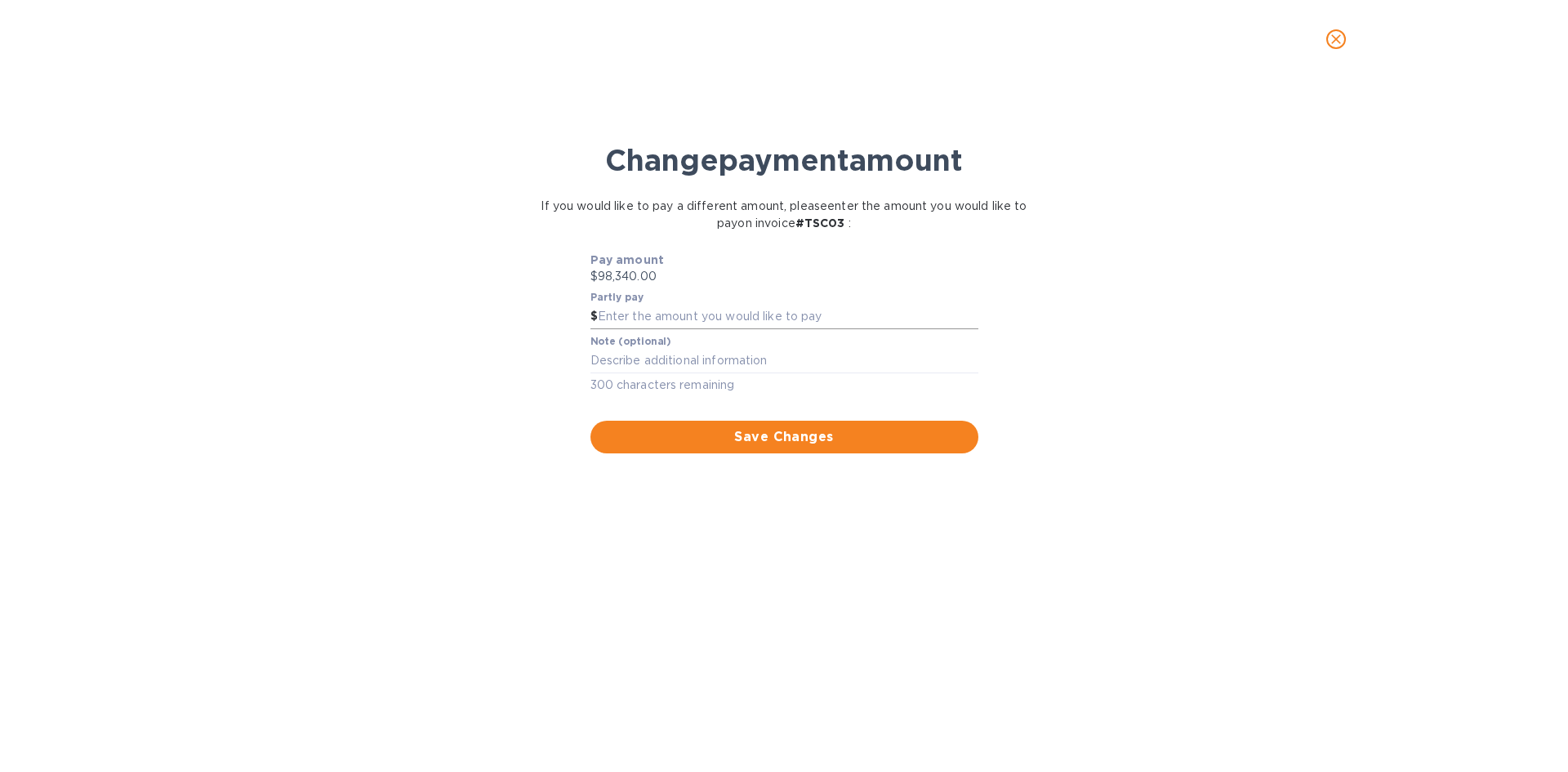
click at [710, 321] on input "text" at bounding box center [788, 317] width 380 height 25
type input "90,000"
click at [805, 428] on span "Save Changes" at bounding box center [784, 436] width 361 height 20
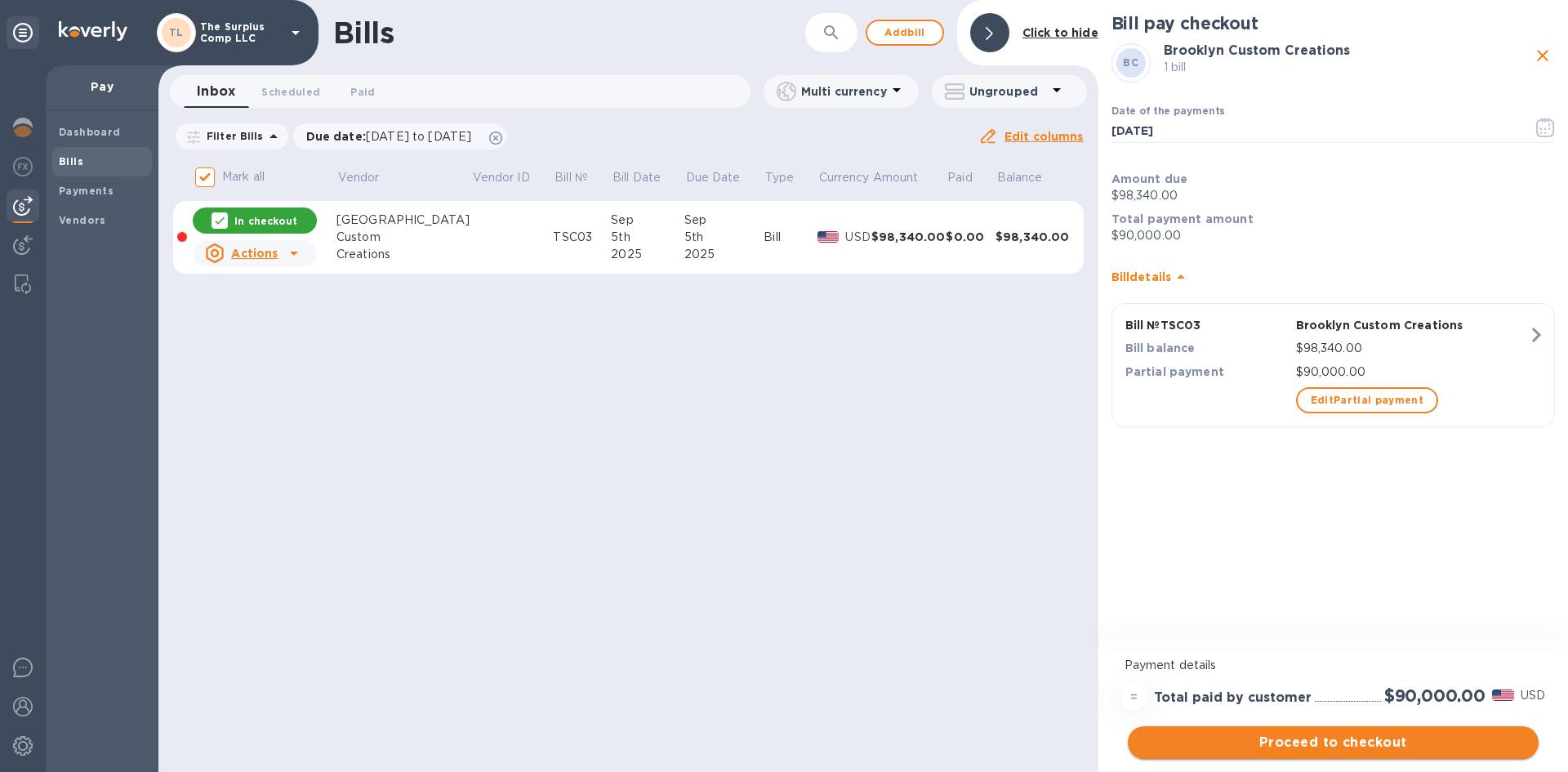
click at [1333, 740] on span "Proceed to checkout" at bounding box center [1332, 742] width 385 height 20
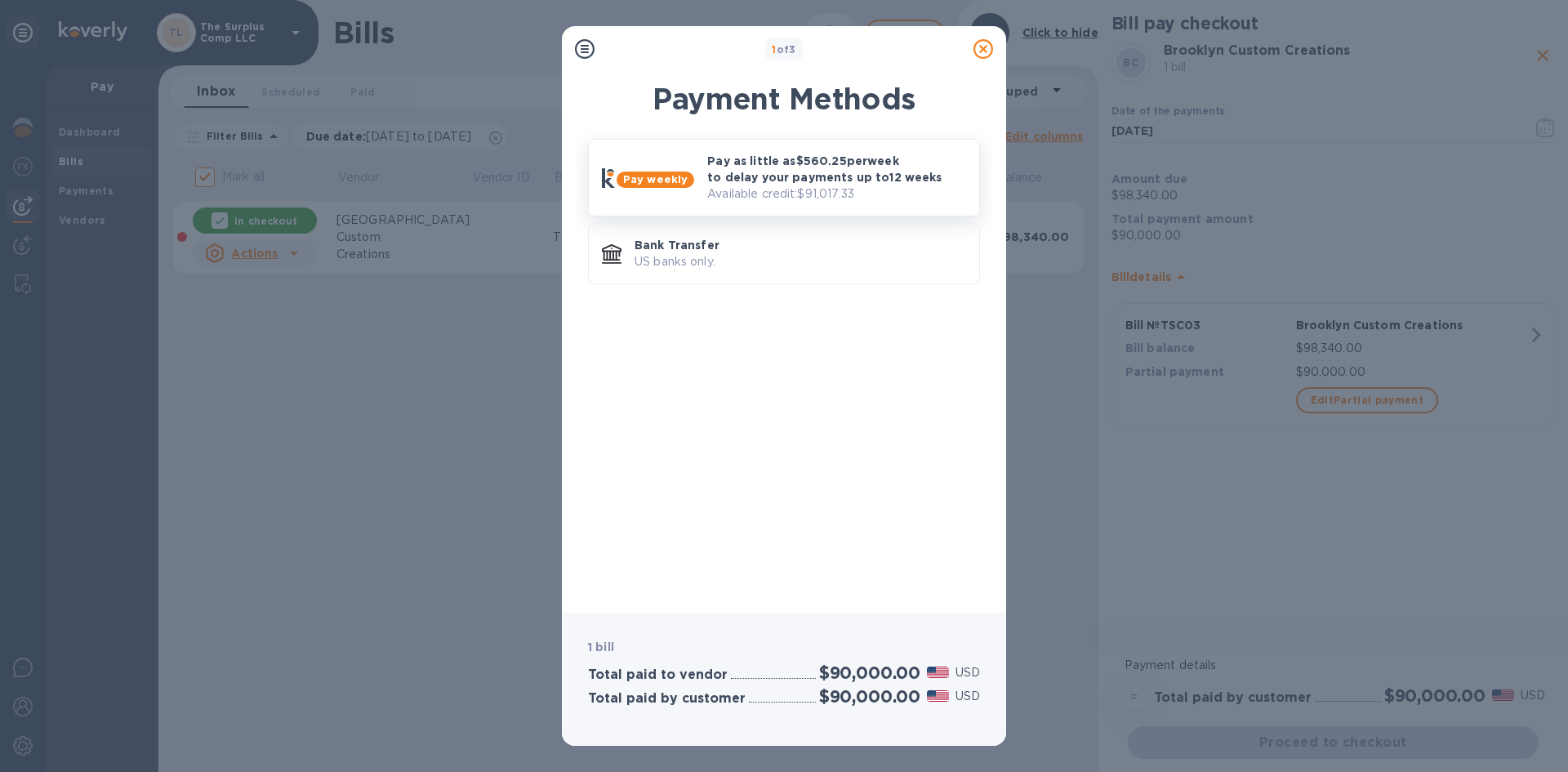
click at [760, 167] on p "Pay as little as $560.25 per week to delay your payments up to 12 weeks" at bounding box center [835, 168] width 258 height 33
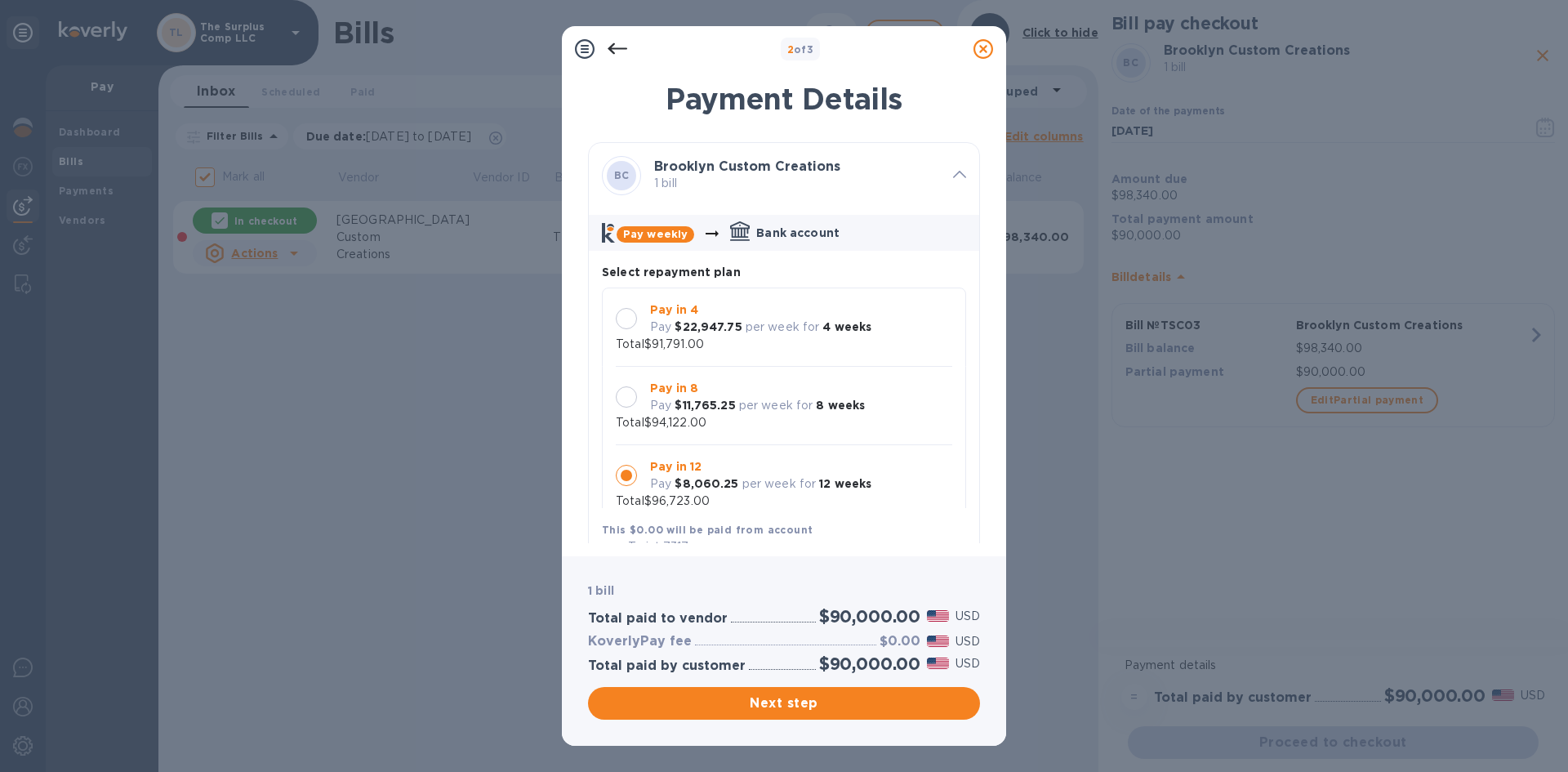
scroll to position [16, 0]
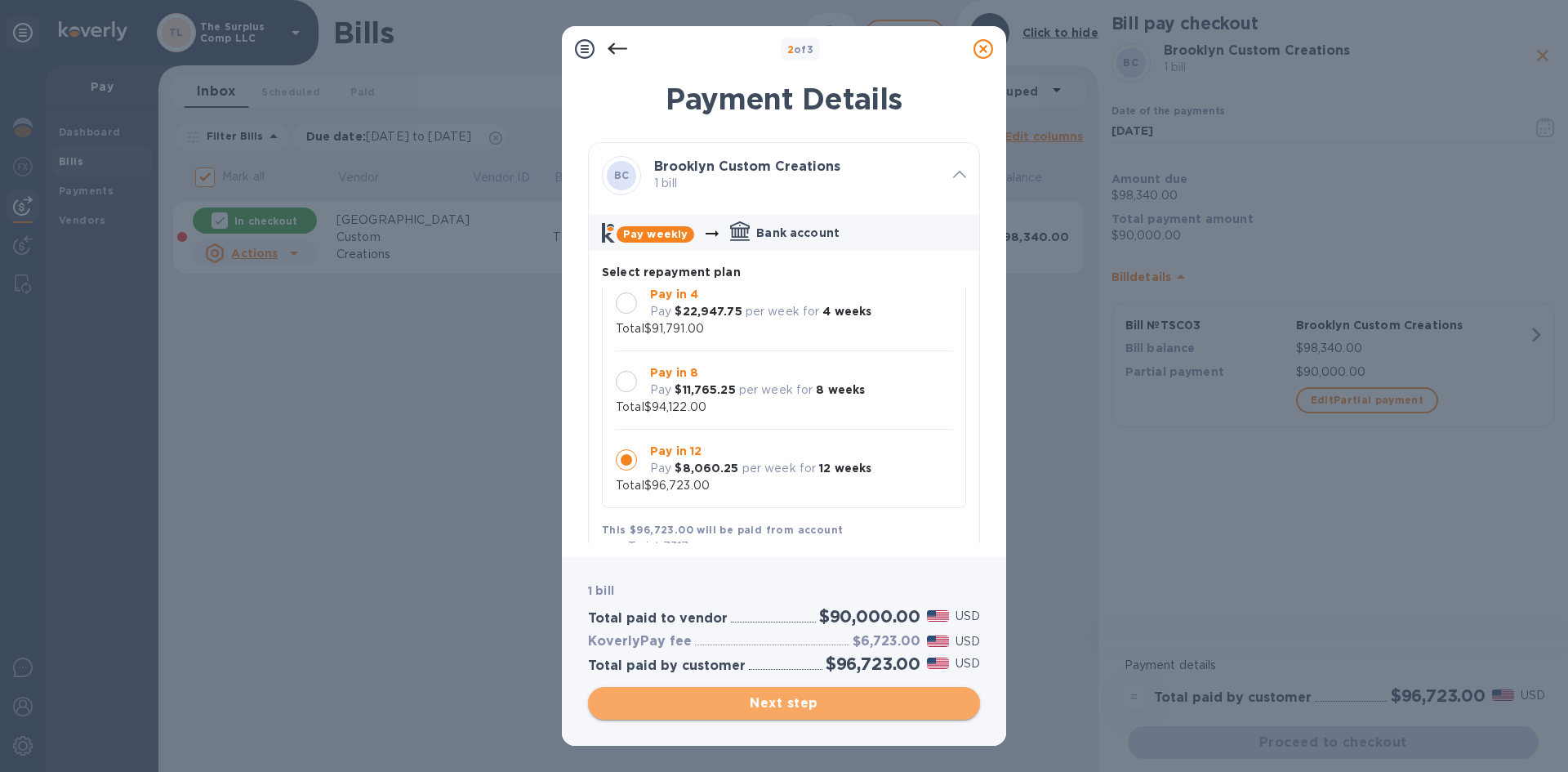
click at [845, 702] on span "Next step" at bounding box center [784, 703] width 366 height 20
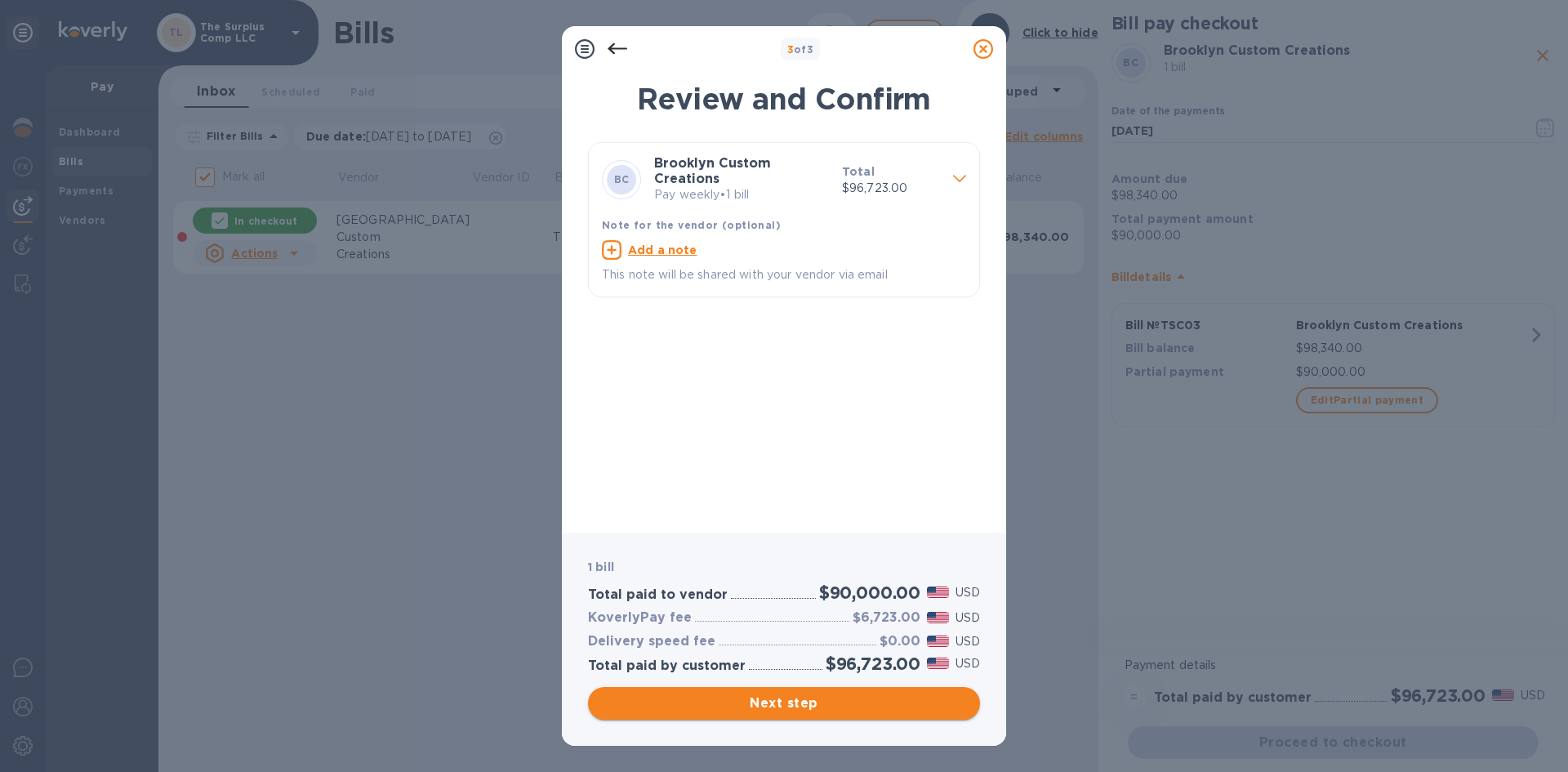
click at [963, 702] on span "Next step" at bounding box center [784, 703] width 366 height 20
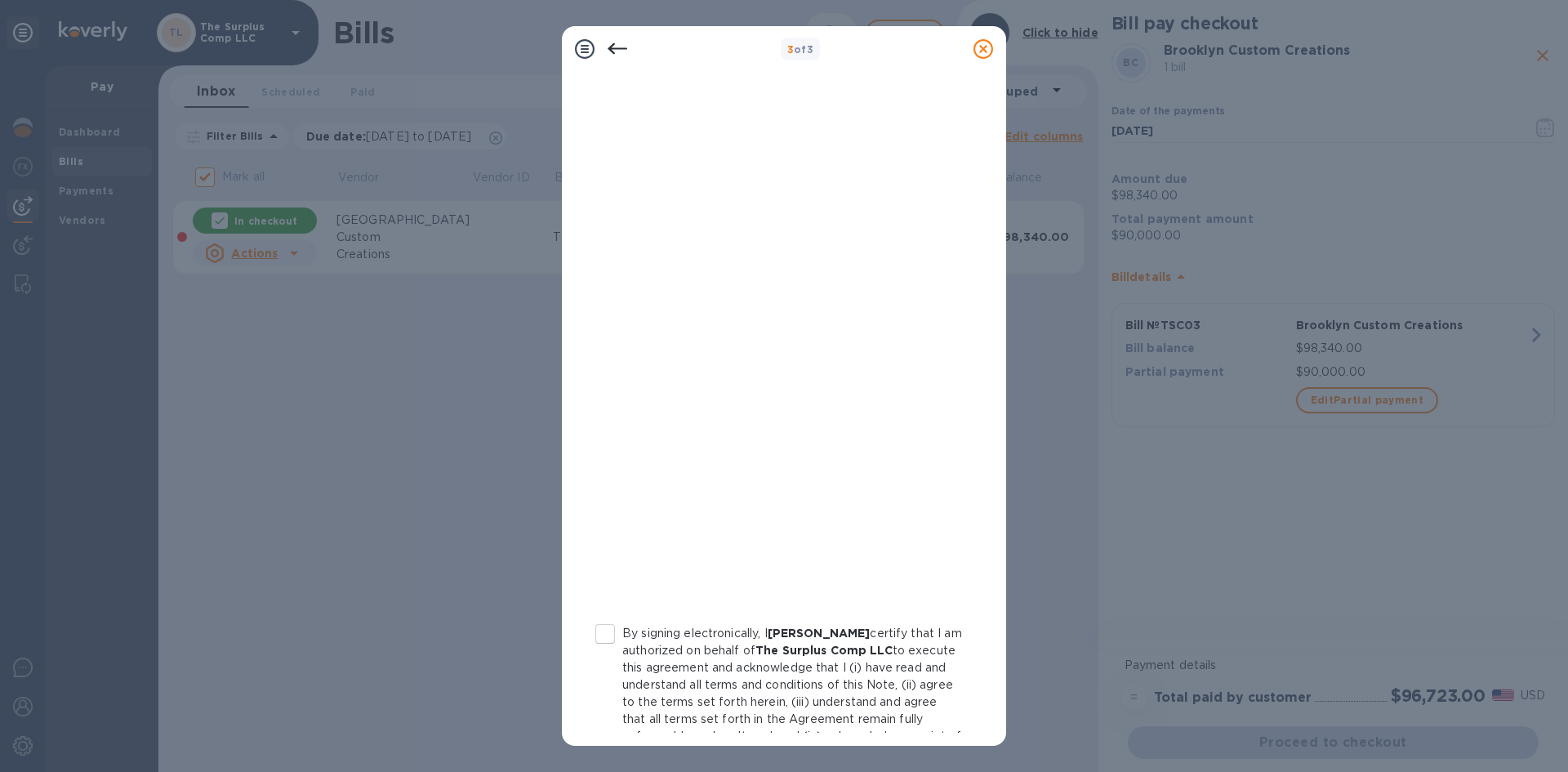
scroll to position [158, 0]
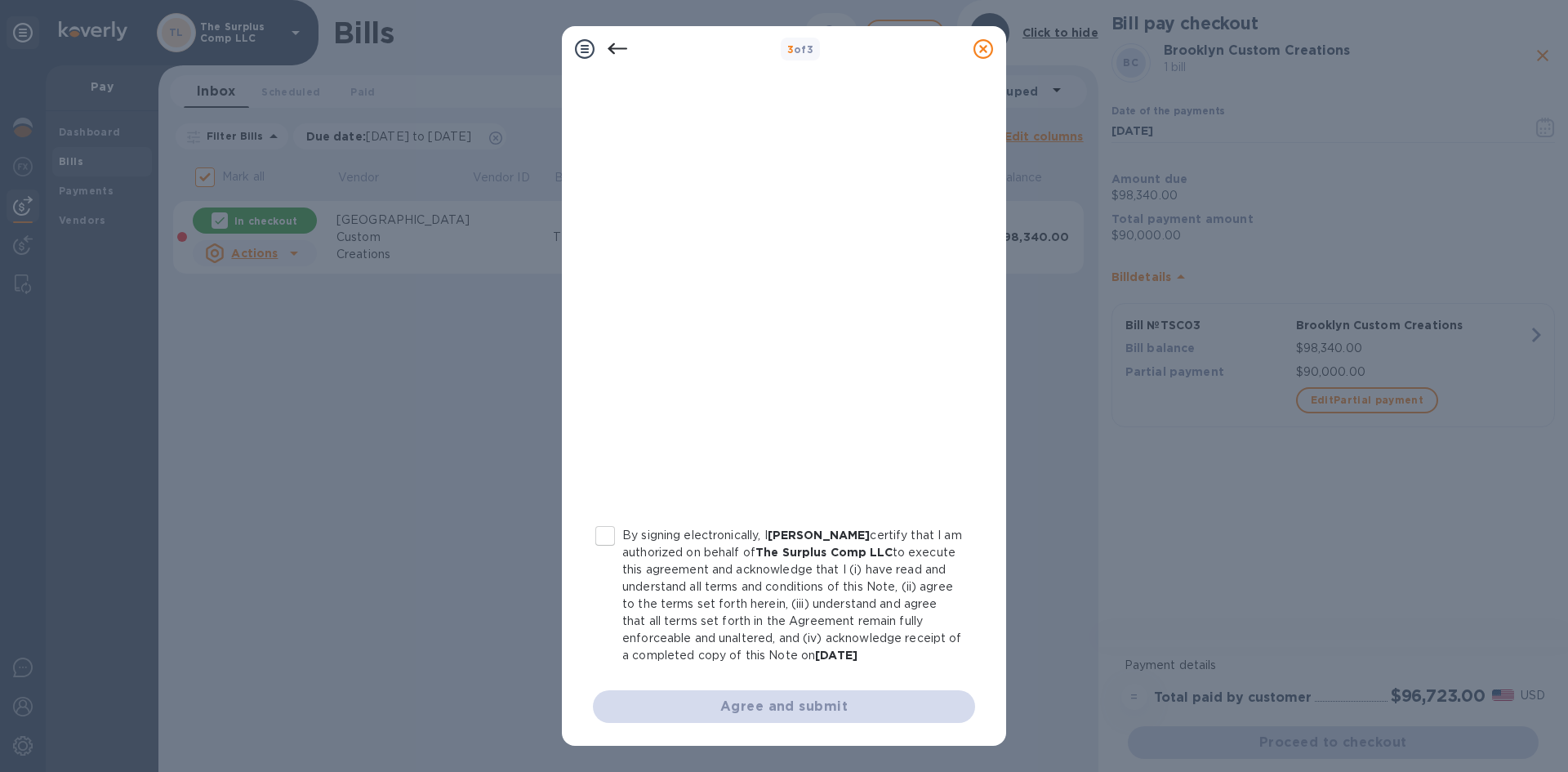
drag, startPoint x: 650, startPoint y: 623, endPoint x: 674, endPoint y: 619, distance: 24.3
click at [655, 623] on p "By signing electronically, I [PERSON_NAME] certify that I am authorized on beha…" at bounding box center [792, 595] width 340 height 138
click at [638, 578] on p "By signing electronically, I [PERSON_NAME] certify that I am authorized on beha…" at bounding box center [792, 595] width 340 height 138
click at [623, 552] on input "By signing electronically, I [PERSON_NAME] certify that I am authorized on beha…" at bounding box center [605, 535] width 35 height 35
checkbox input "true"
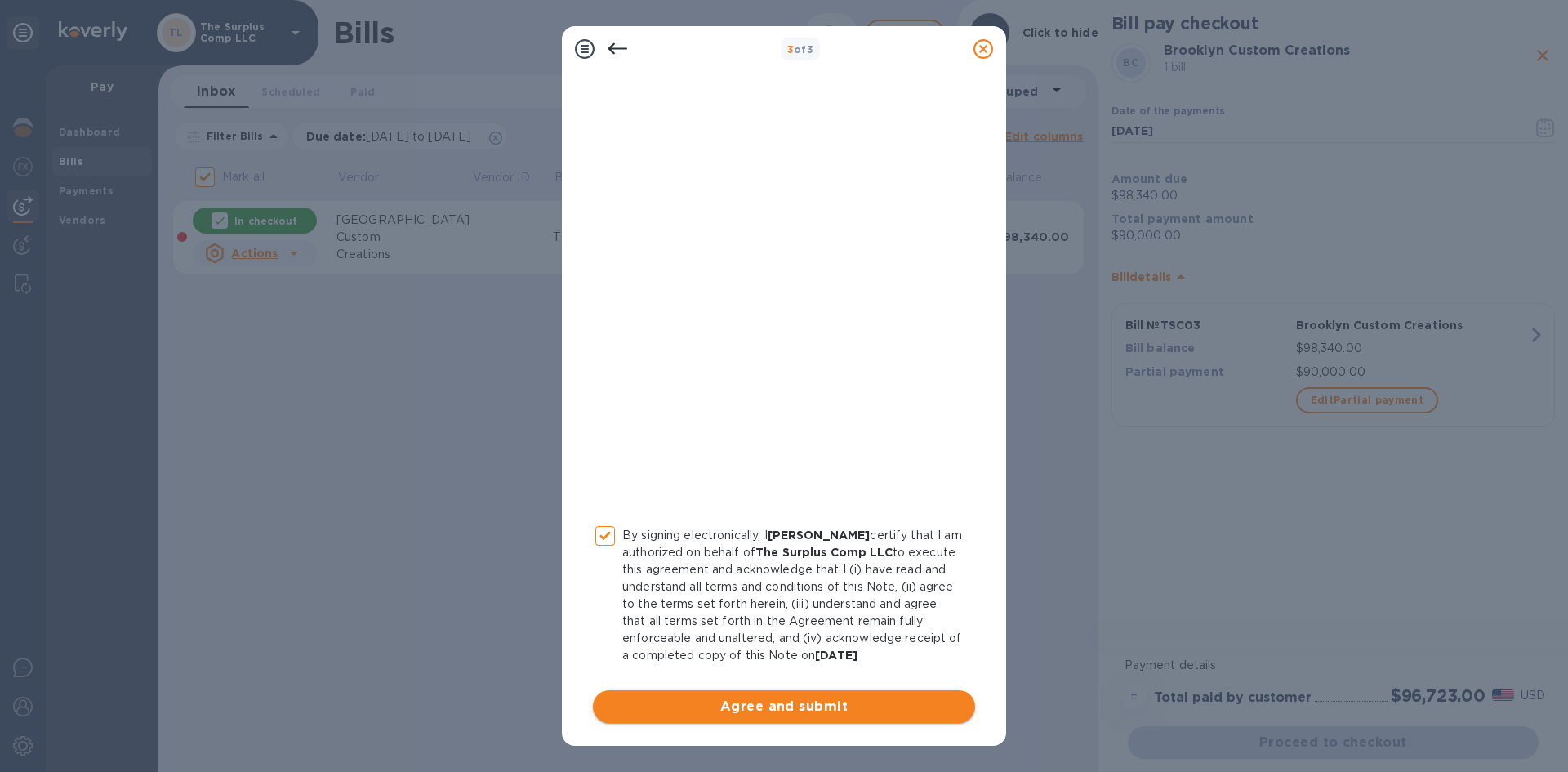
click at [848, 711] on span "Agree and submit" at bounding box center [784, 707] width 356 height 20
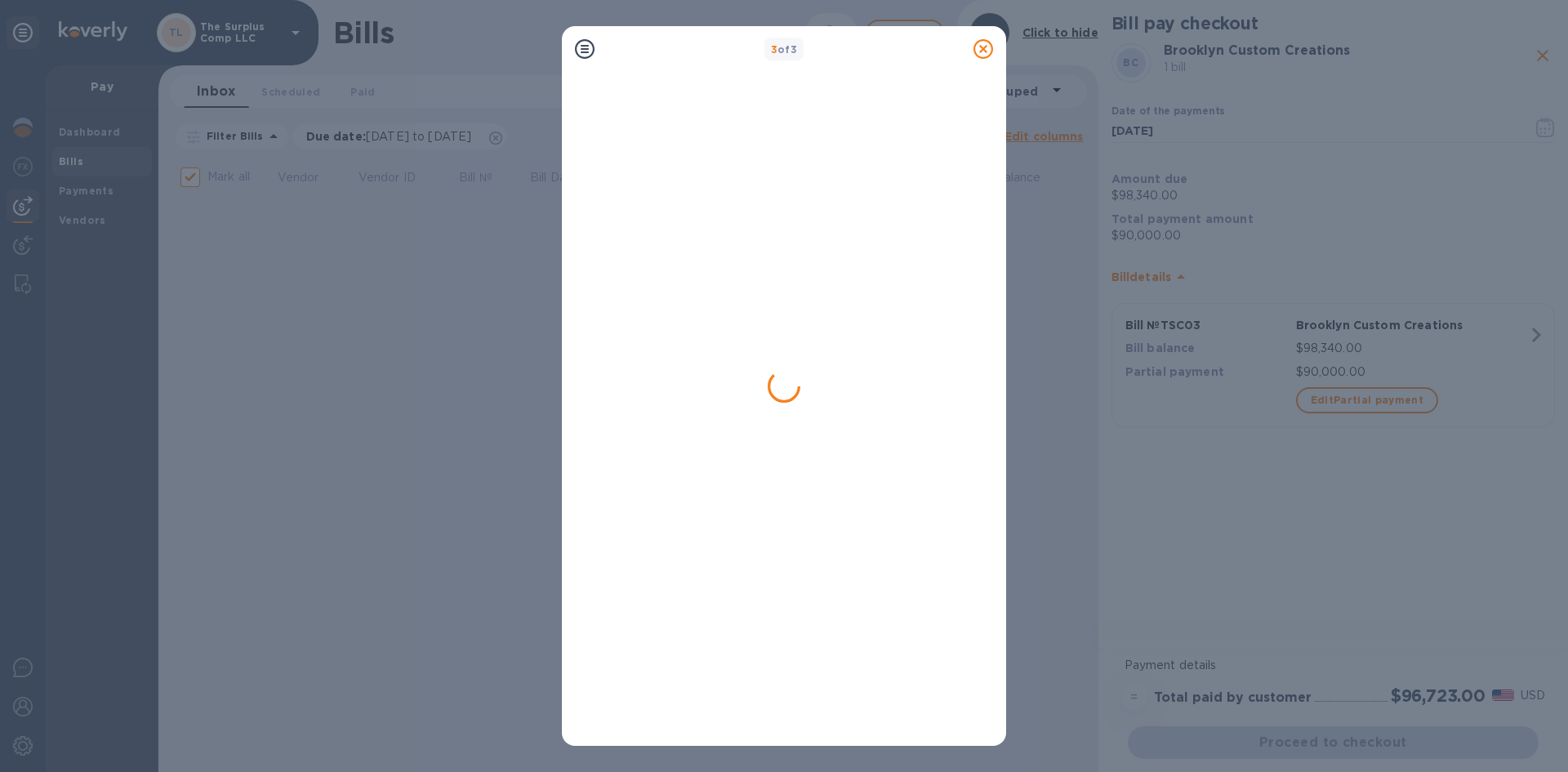
checkbox input "false"
